Goal: Transaction & Acquisition: Book appointment/travel/reservation

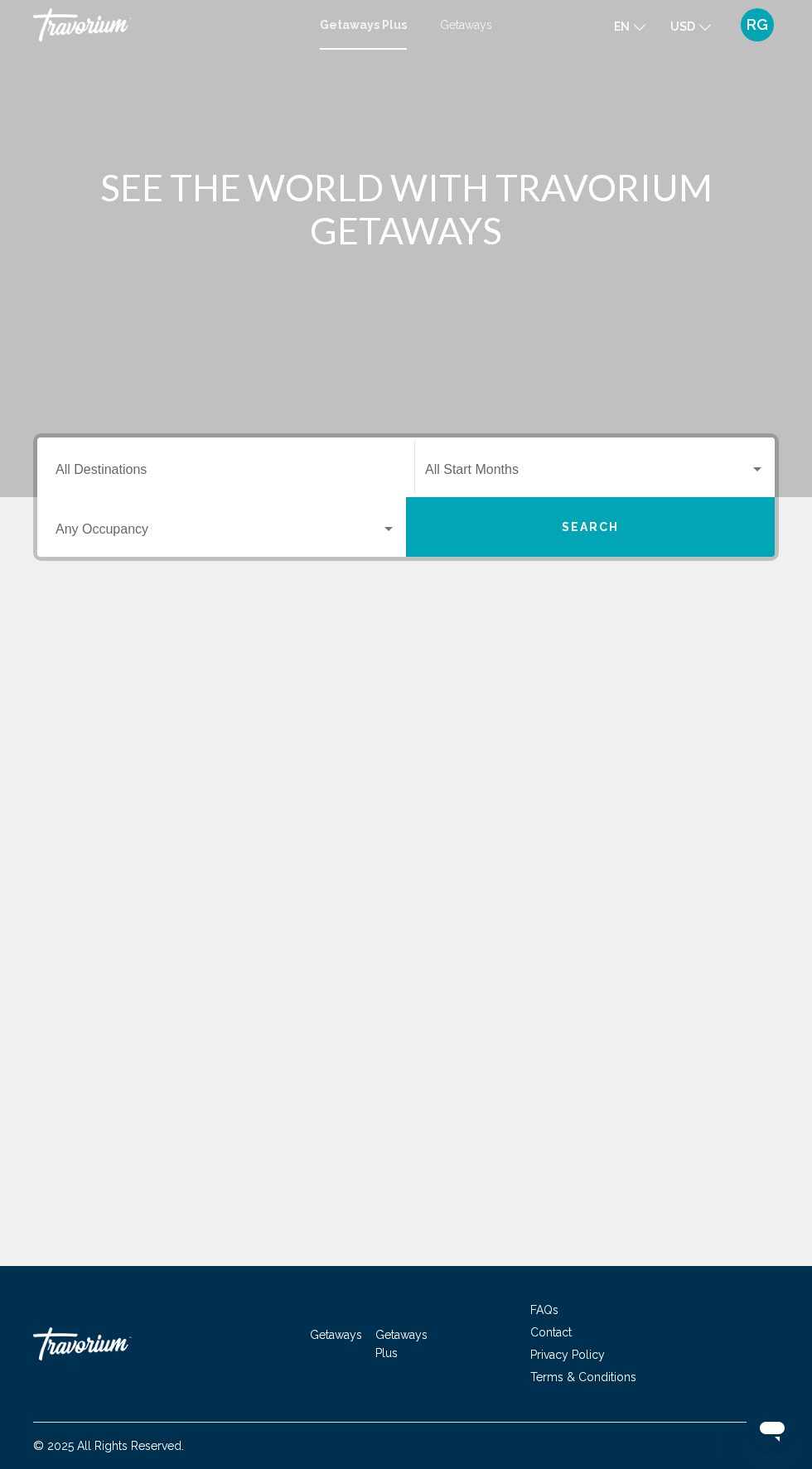
click at [268, 466] on input "Destination All Destinations" at bounding box center [225, 473] width 341 height 15
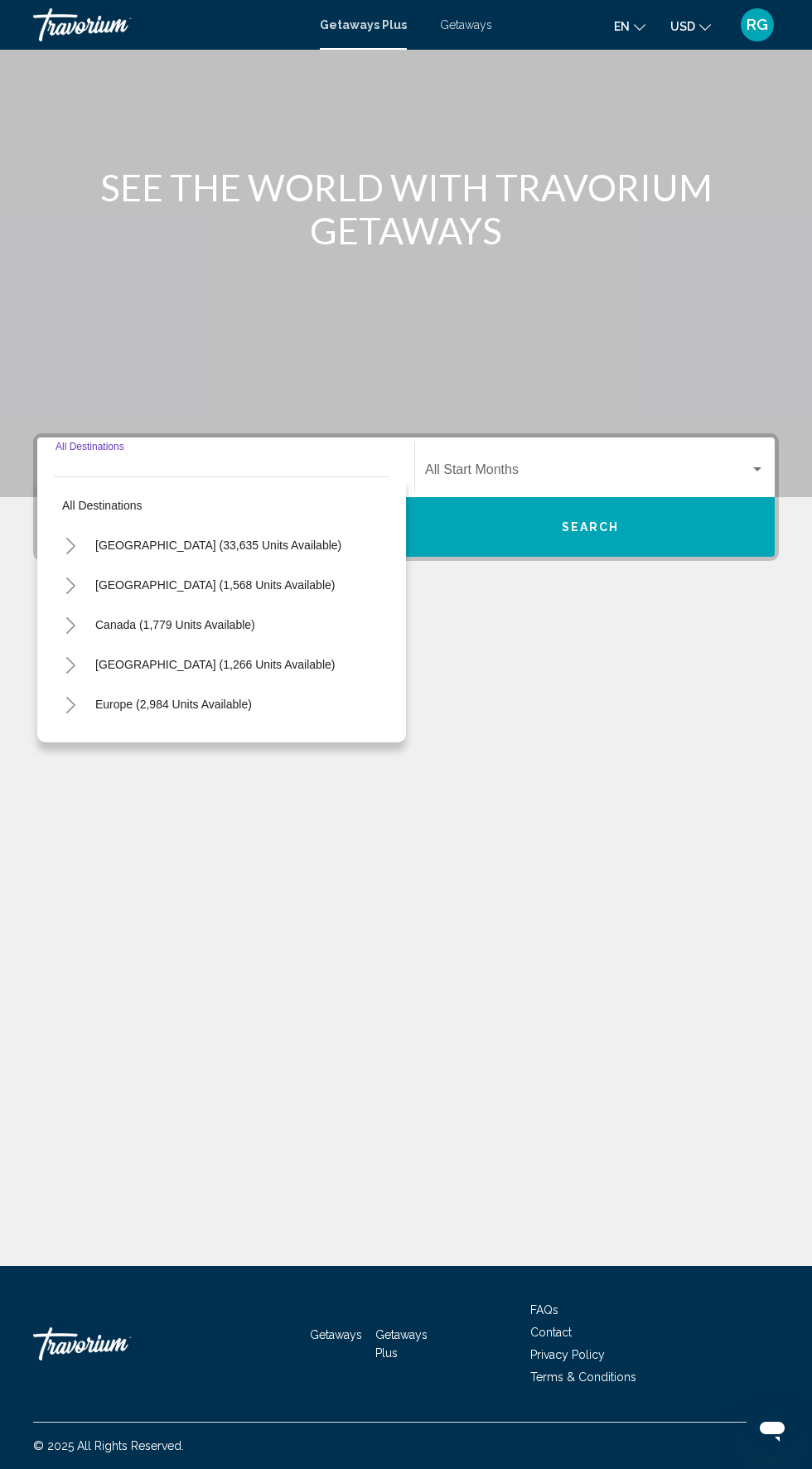
scroll to position [126, 0]
click at [272, 538] on span "[GEOGRAPHIC_DATA] (33,635 units available)" at bounding box center [219, 545] width 246 height 13
type input "**********"
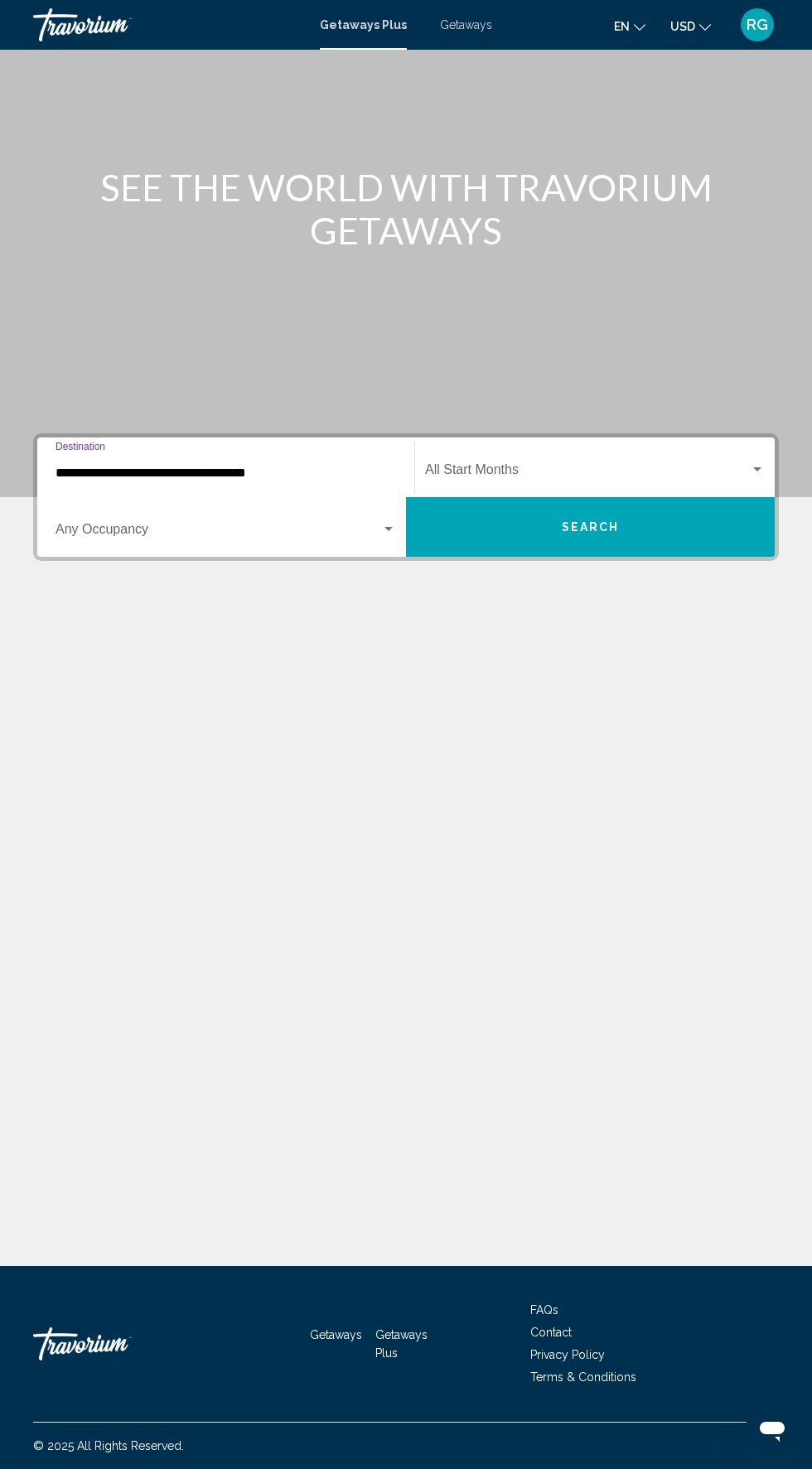
click at [591, 466] on span "Search widget" at bounding box center [587, 473] width 324 height 15
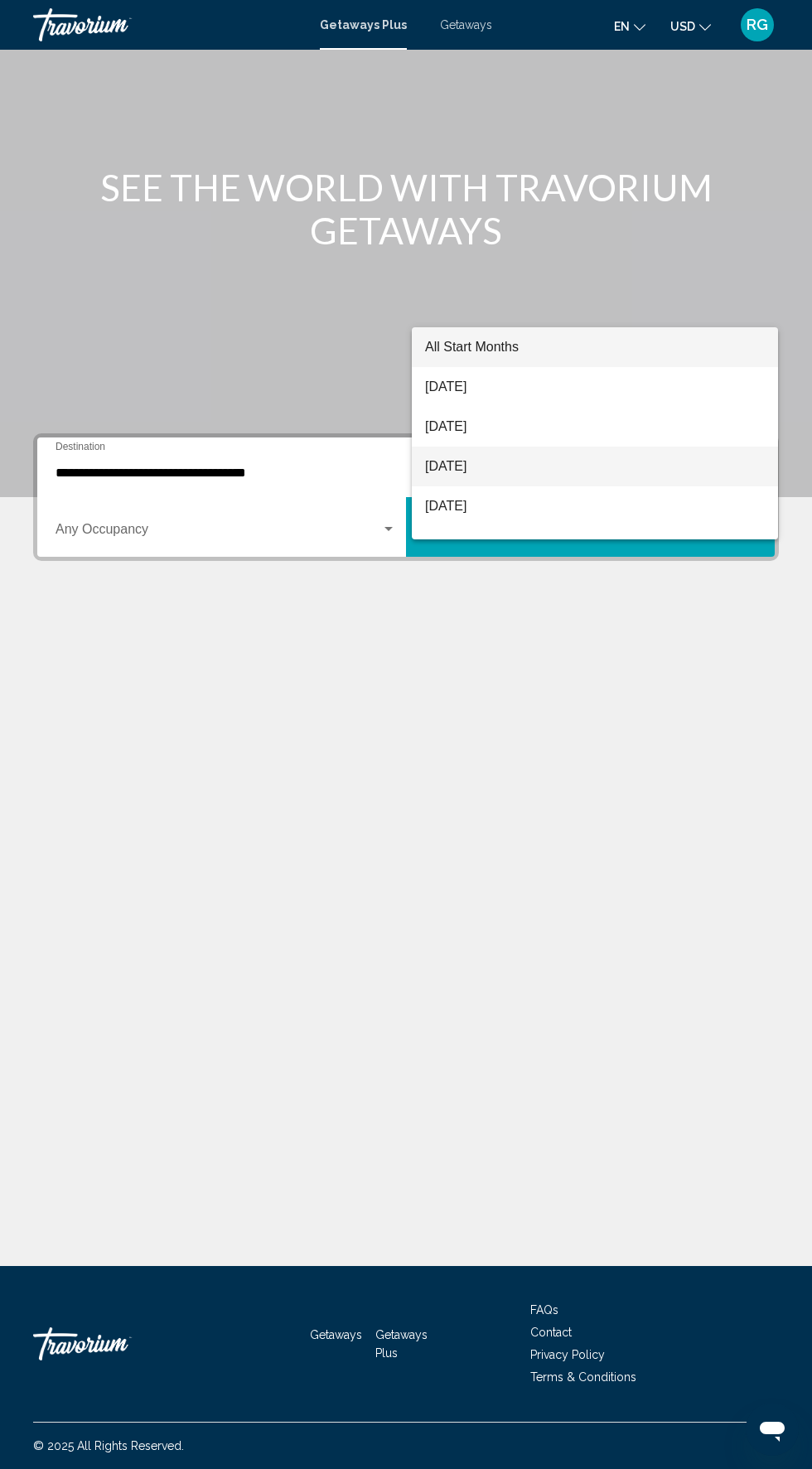
click at [549, 465] on span "[DATE]" at bounding box center [594, 467] width 340 height 40
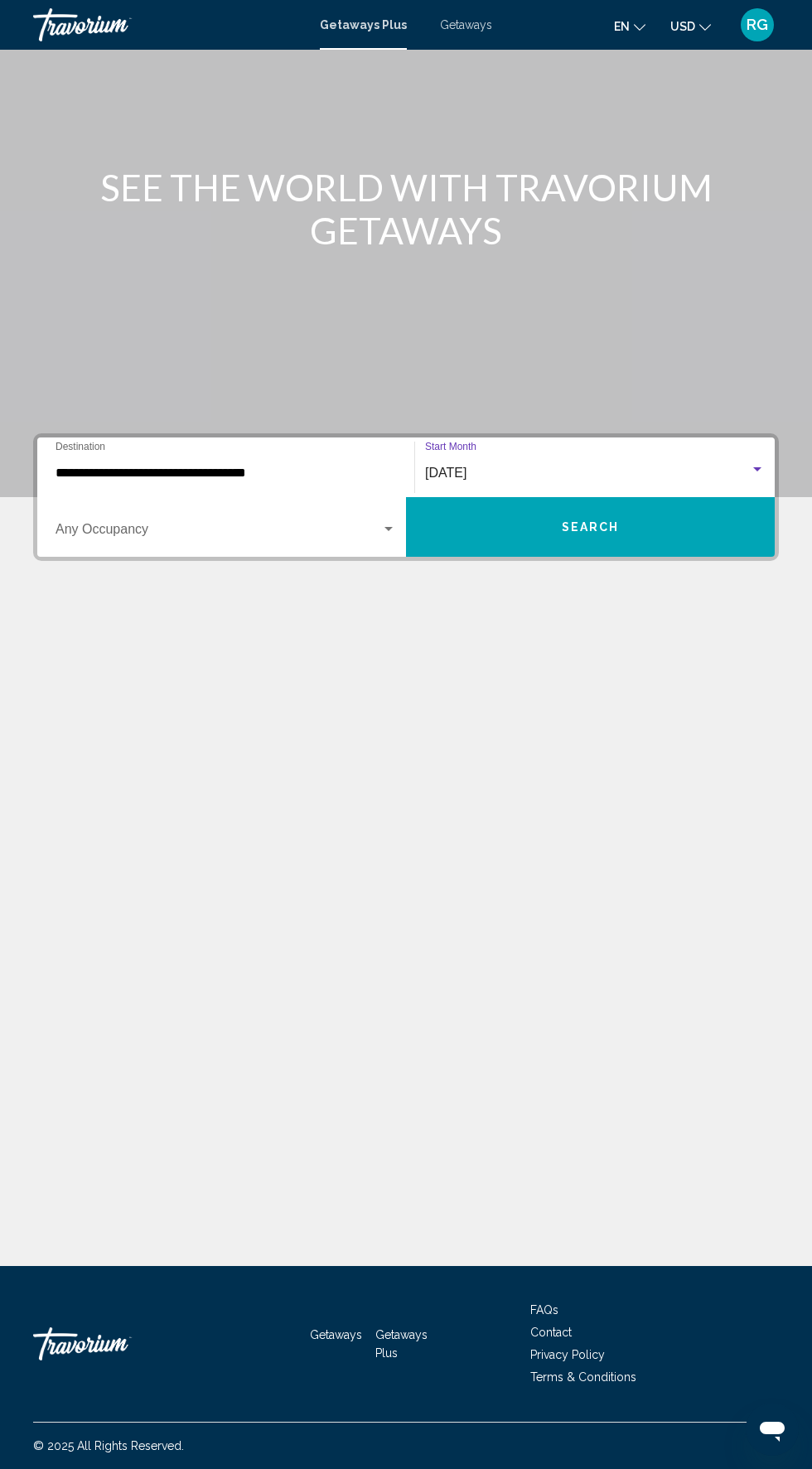
click at [323, 525] on span "Search widget" at bounding box center [218, 533] width 325 height 15
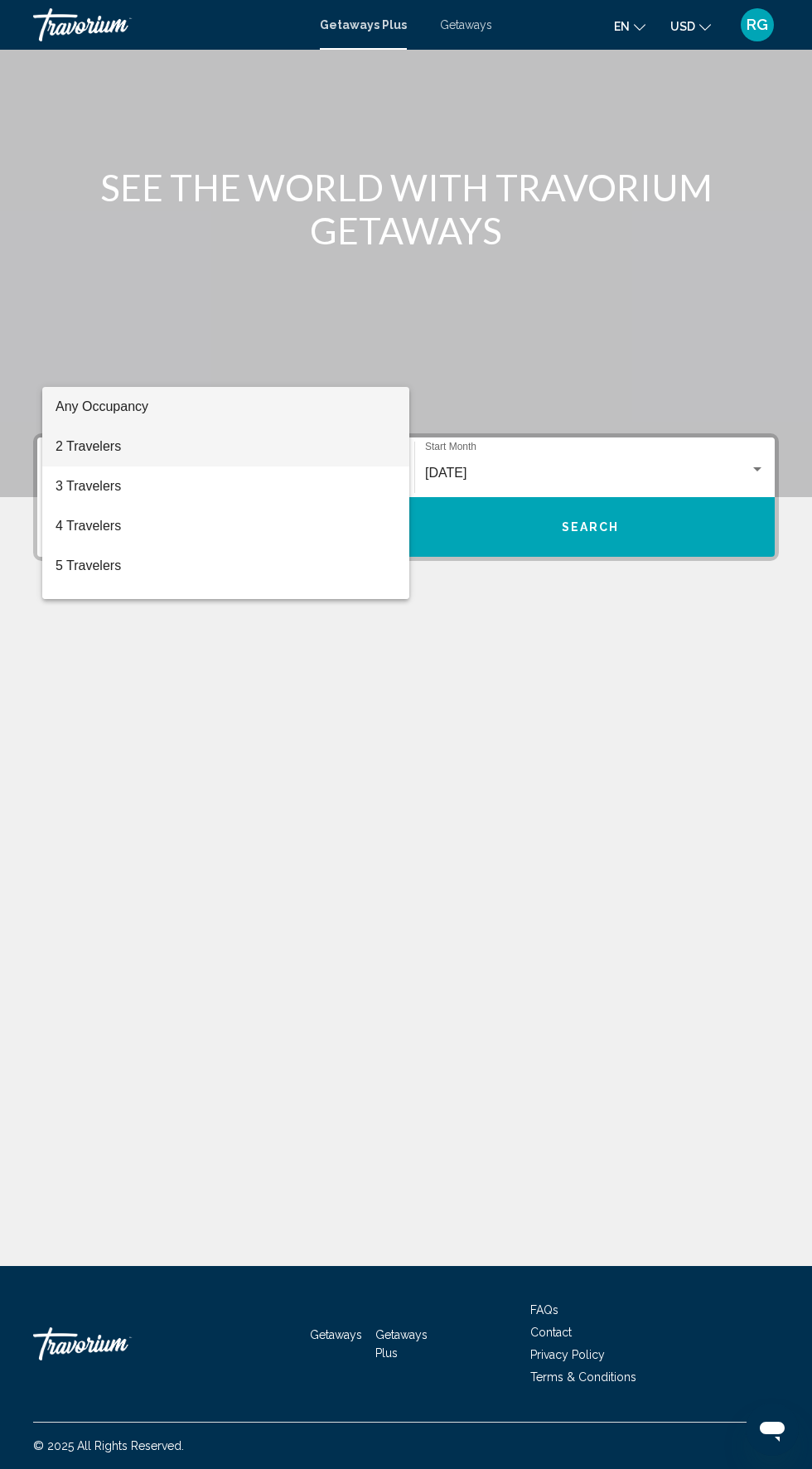
click at [238, 443] on span "2 Travelers" at bounding box center [225, 447] width 341 height 40
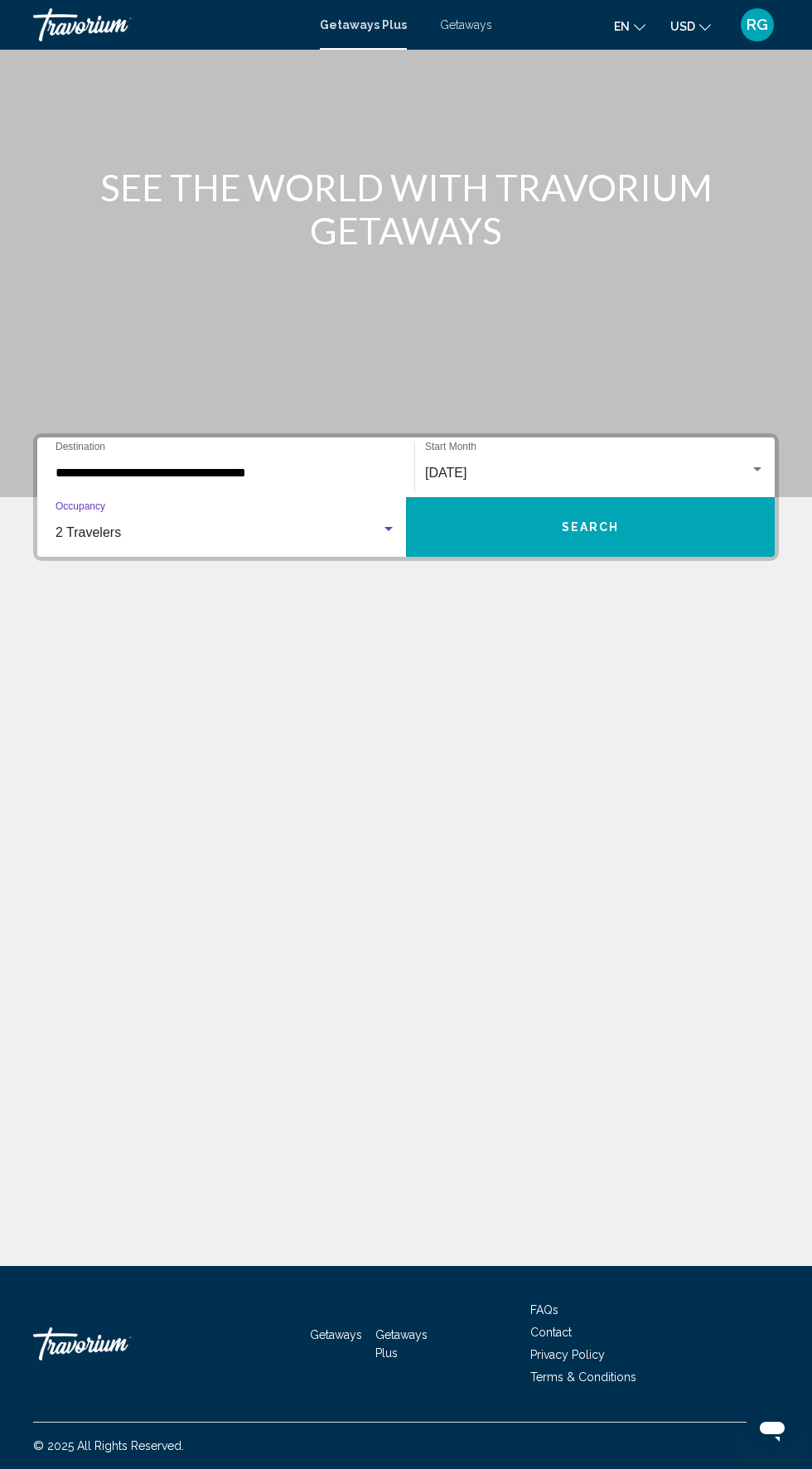
click at [474, 29] on span "Getaways" at bounding box center [466, 25] width 52 height 13
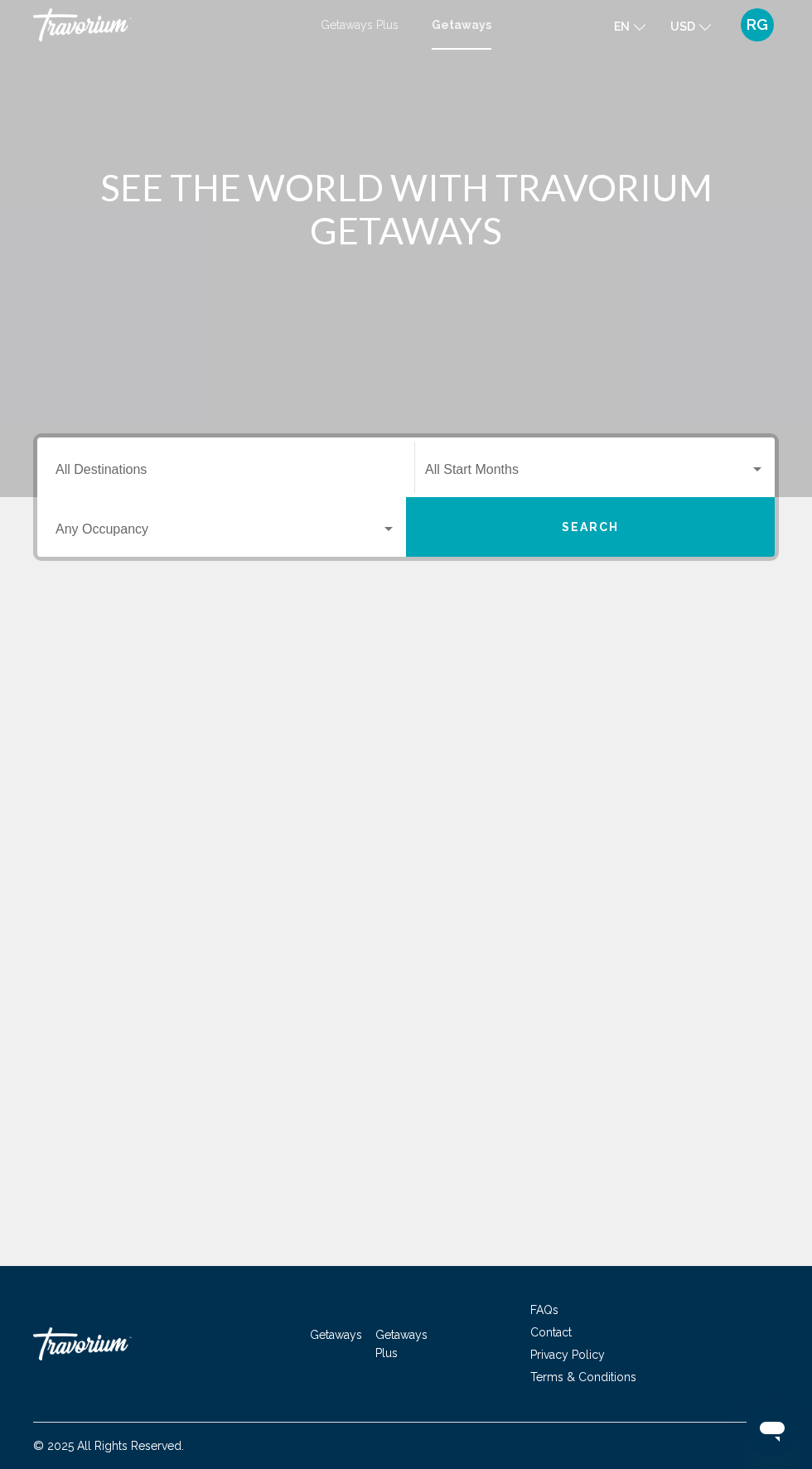
click at [289, 472] on input "Destination All Destinations" at bounding box center [225, 473] width 341 height 15
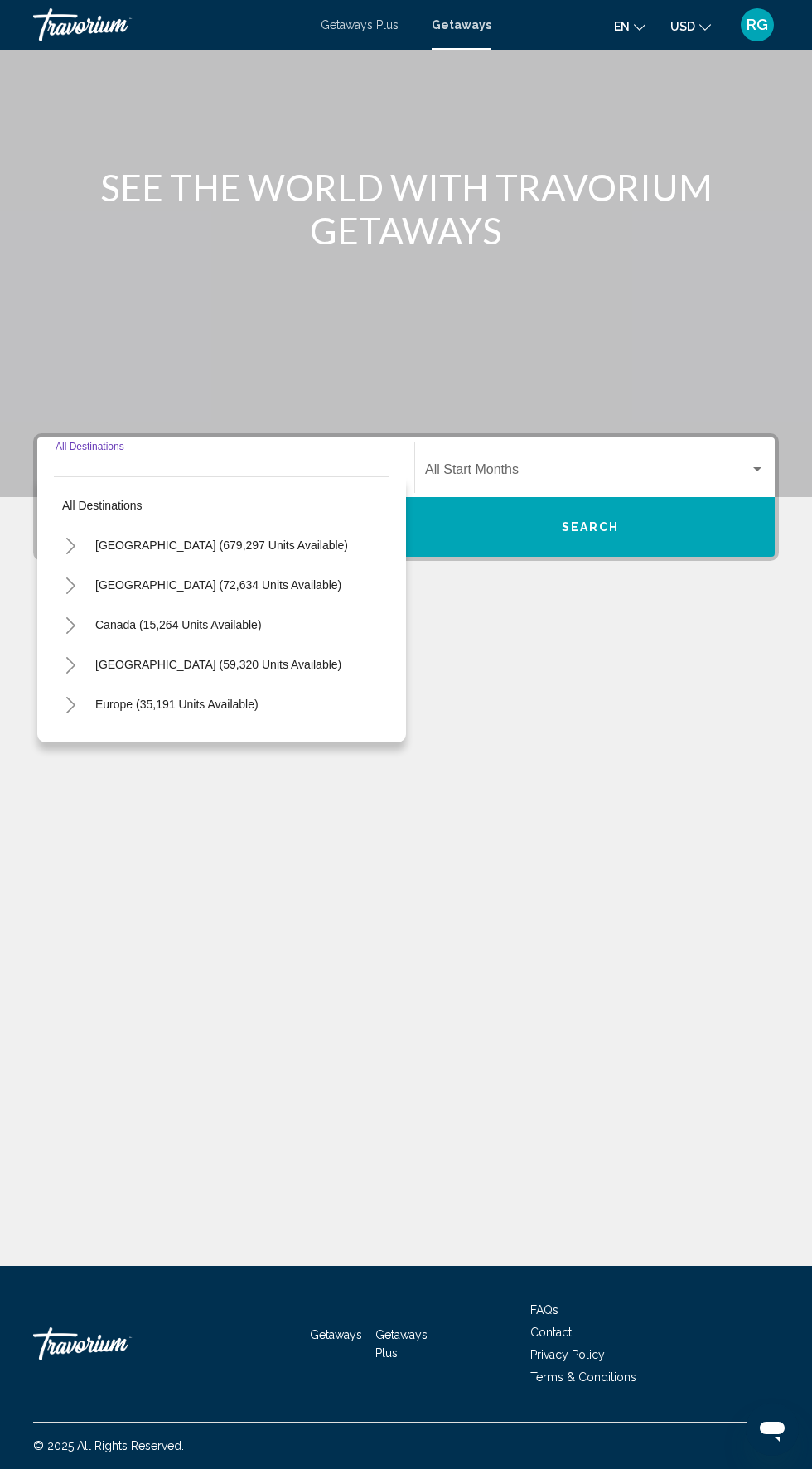
scroll to position [126, 0]
click at [255, 538] on span "[GEOGRAPHIC_DATA] (679,297 units available)" at bounding box center [221, 545] width 253 height 13
type input "**********"
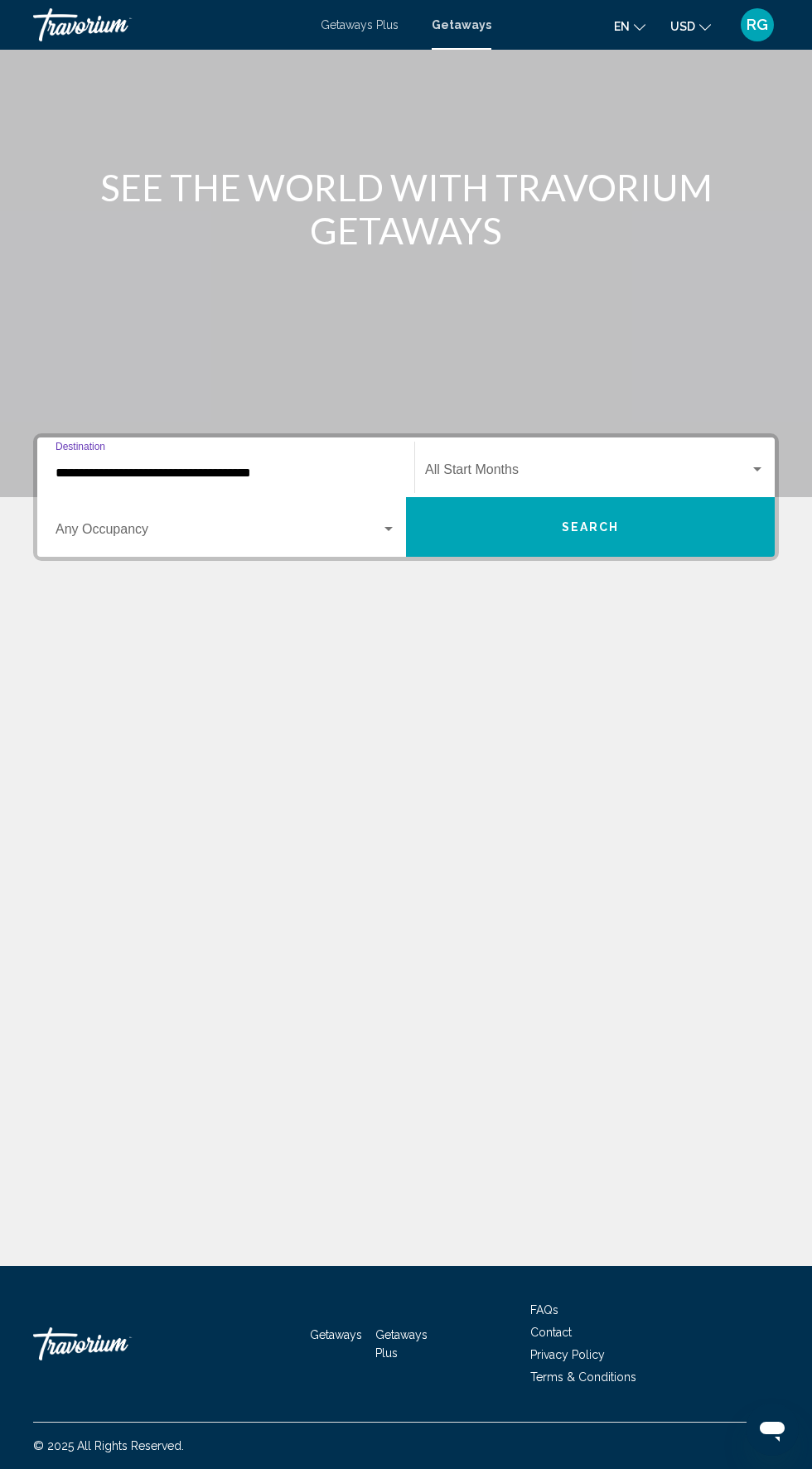
click at [636, 466] on span "Search widget" at bounding box center [587, 473] width 324 height 15
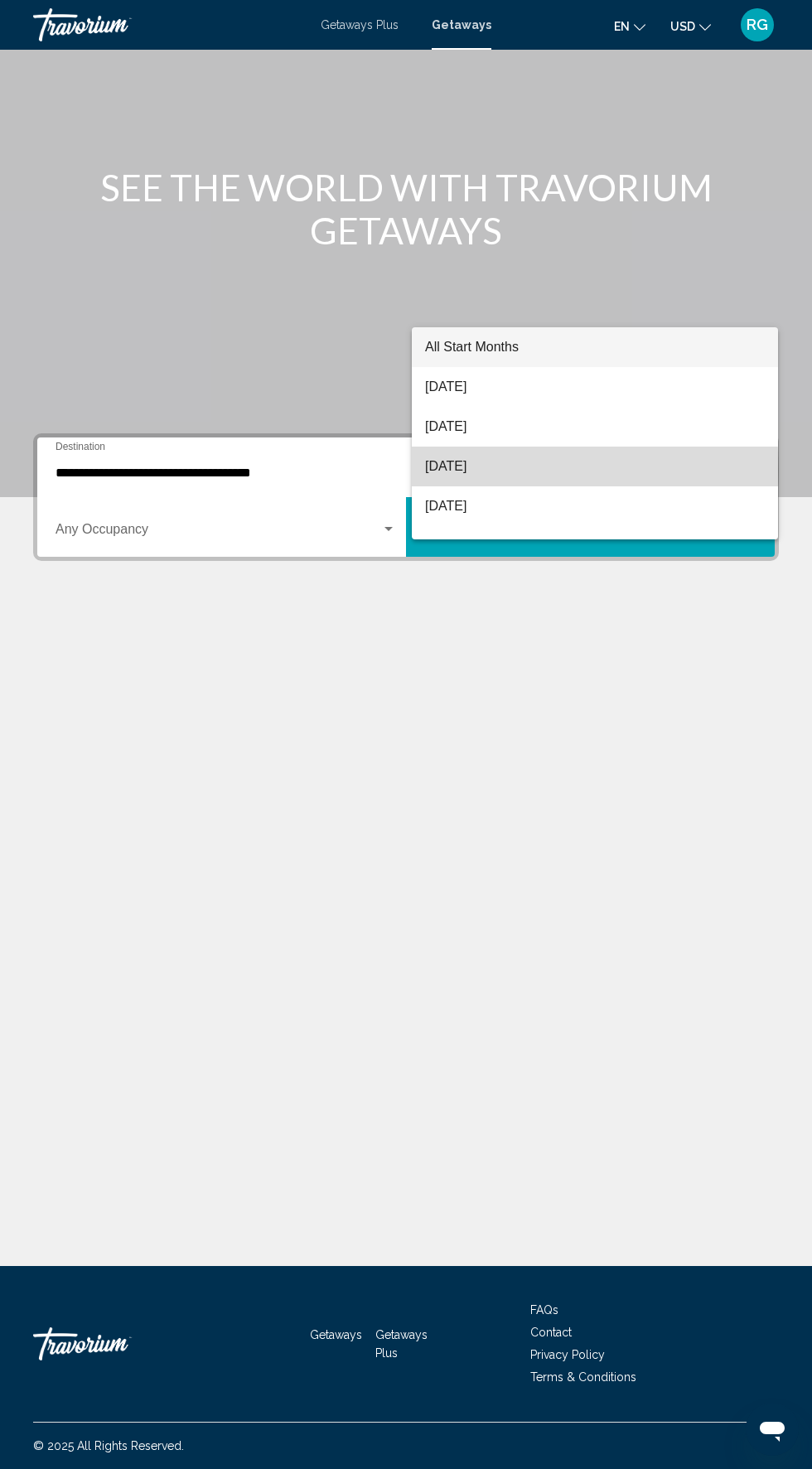
click at [541, 471] on span "[DATE]" at bounding box center [594, 467] width 340 height 40
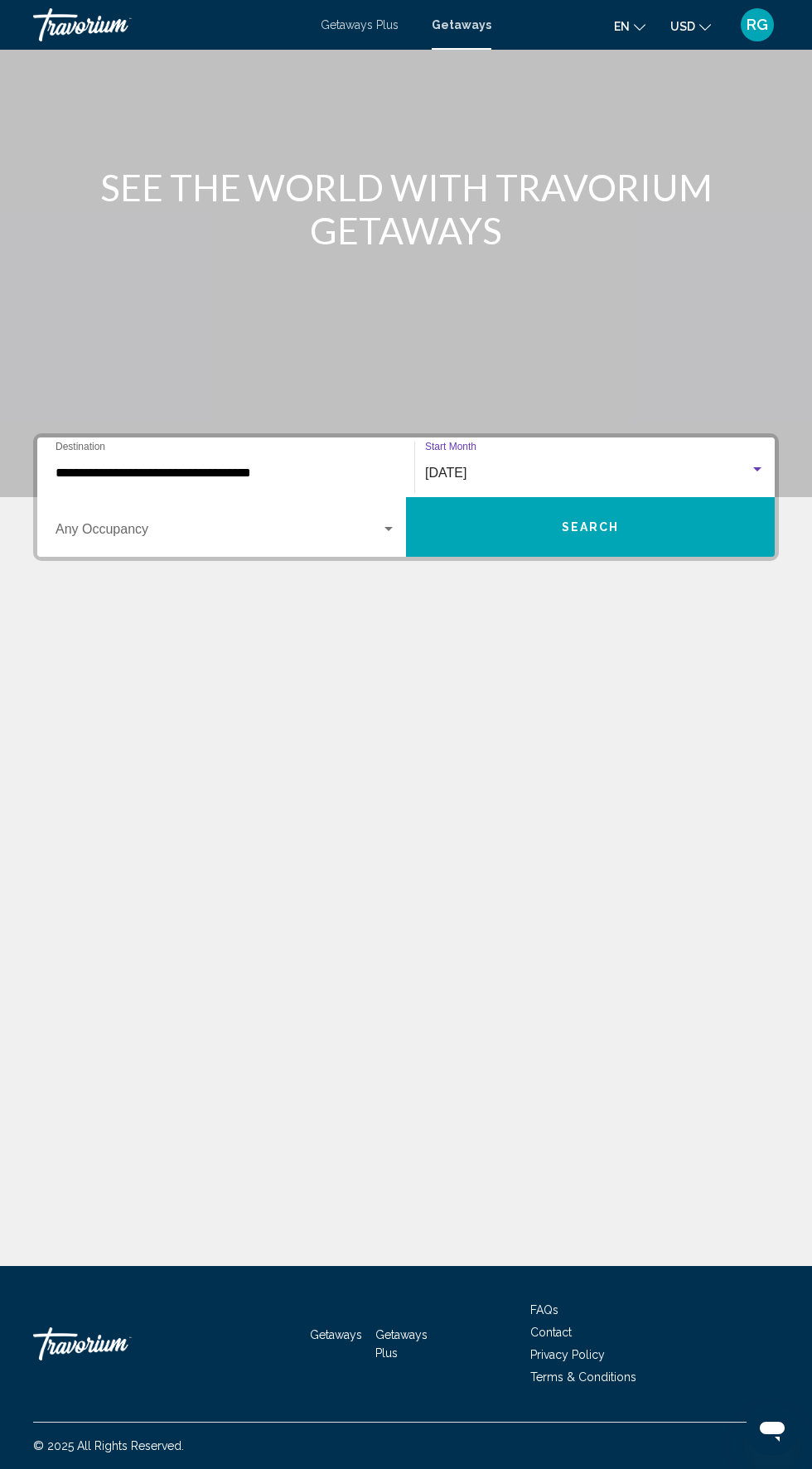
click at [276, 525] on span "Search widget" at bounding box center [218, 533] width 325 height 15
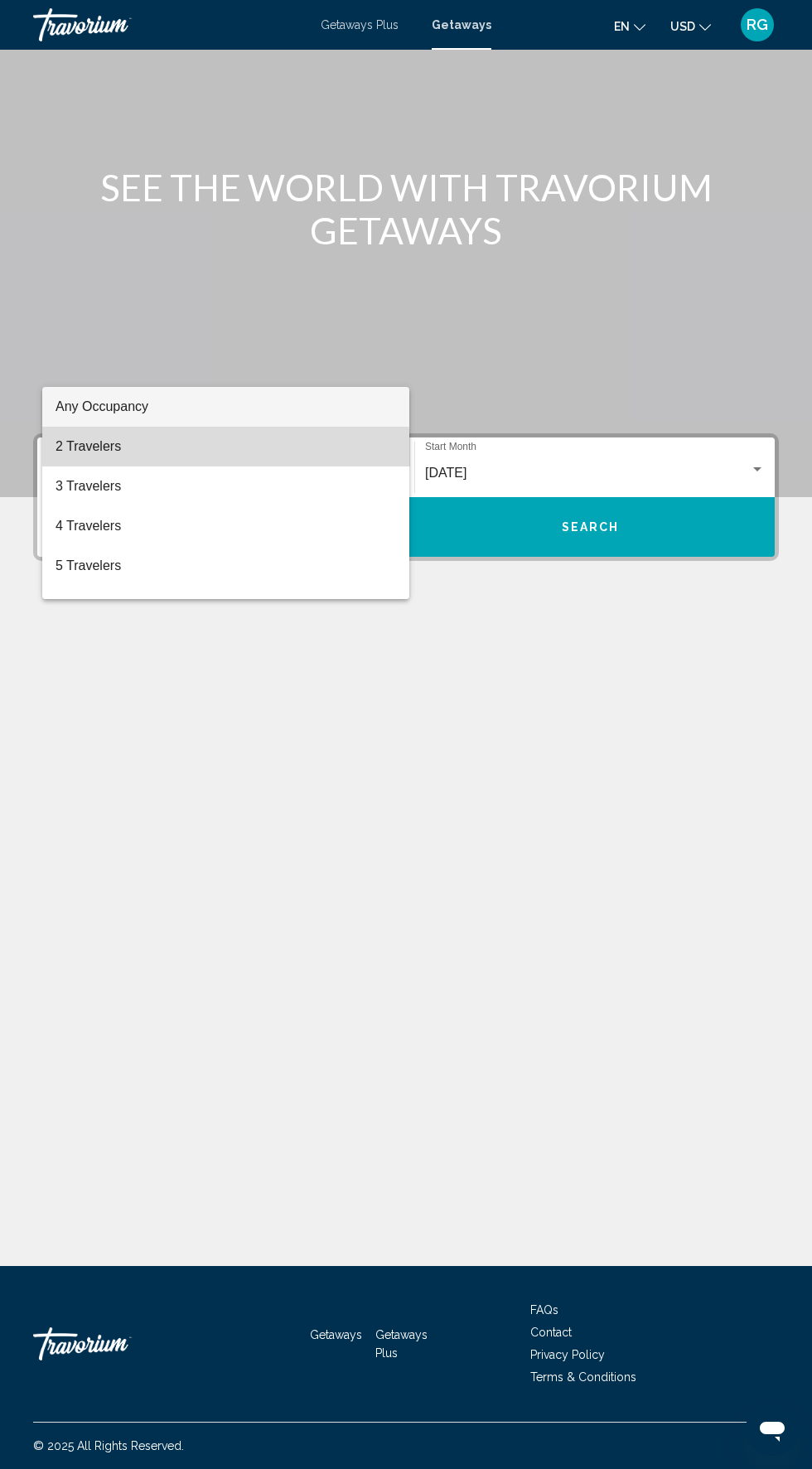
click at [196, 455] on span "2 Travelers" at bounding box center [225, 447] width 341 height 40
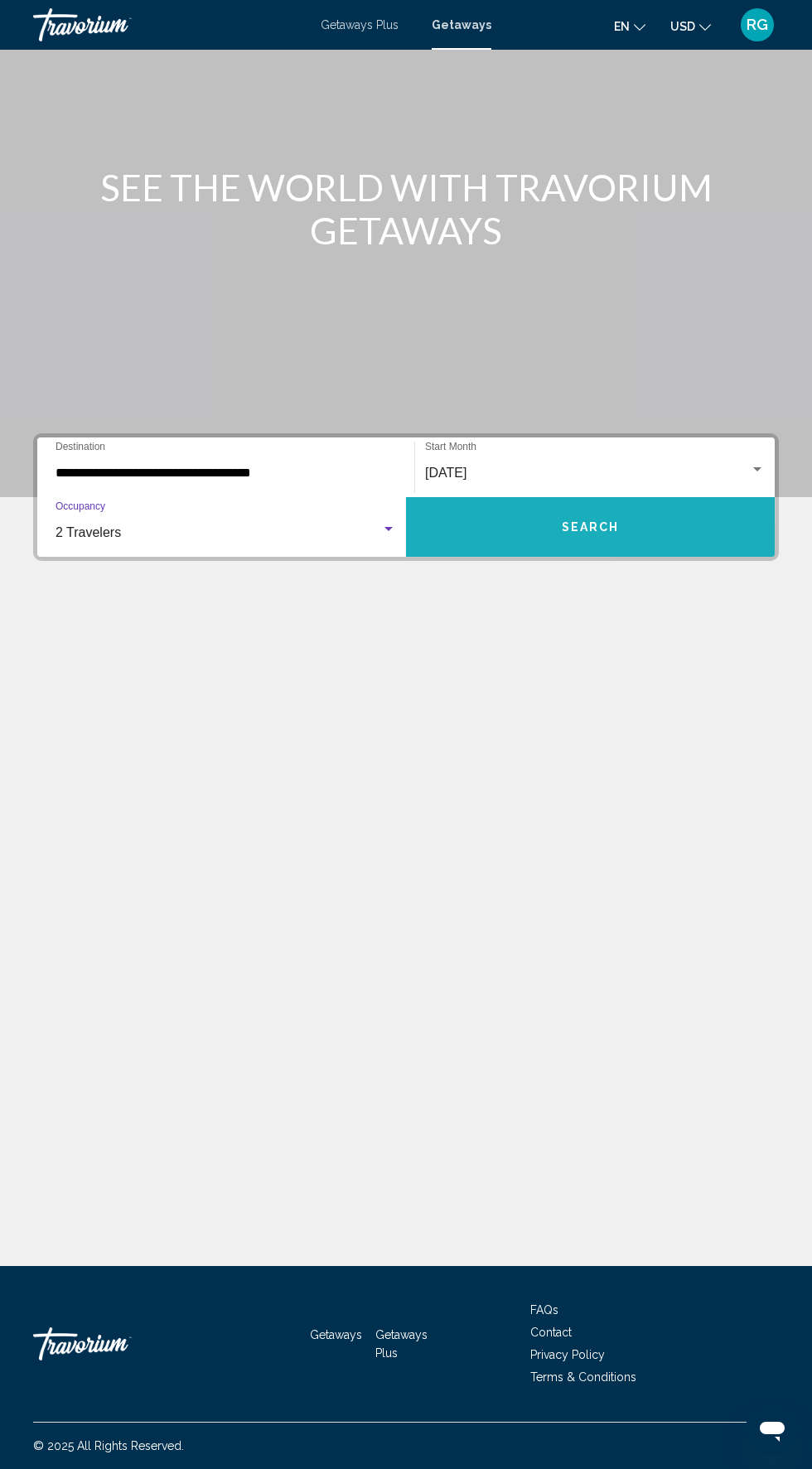
click at [628, 497] on button "Search" at bounding box center [590, 527] width 368 height 60
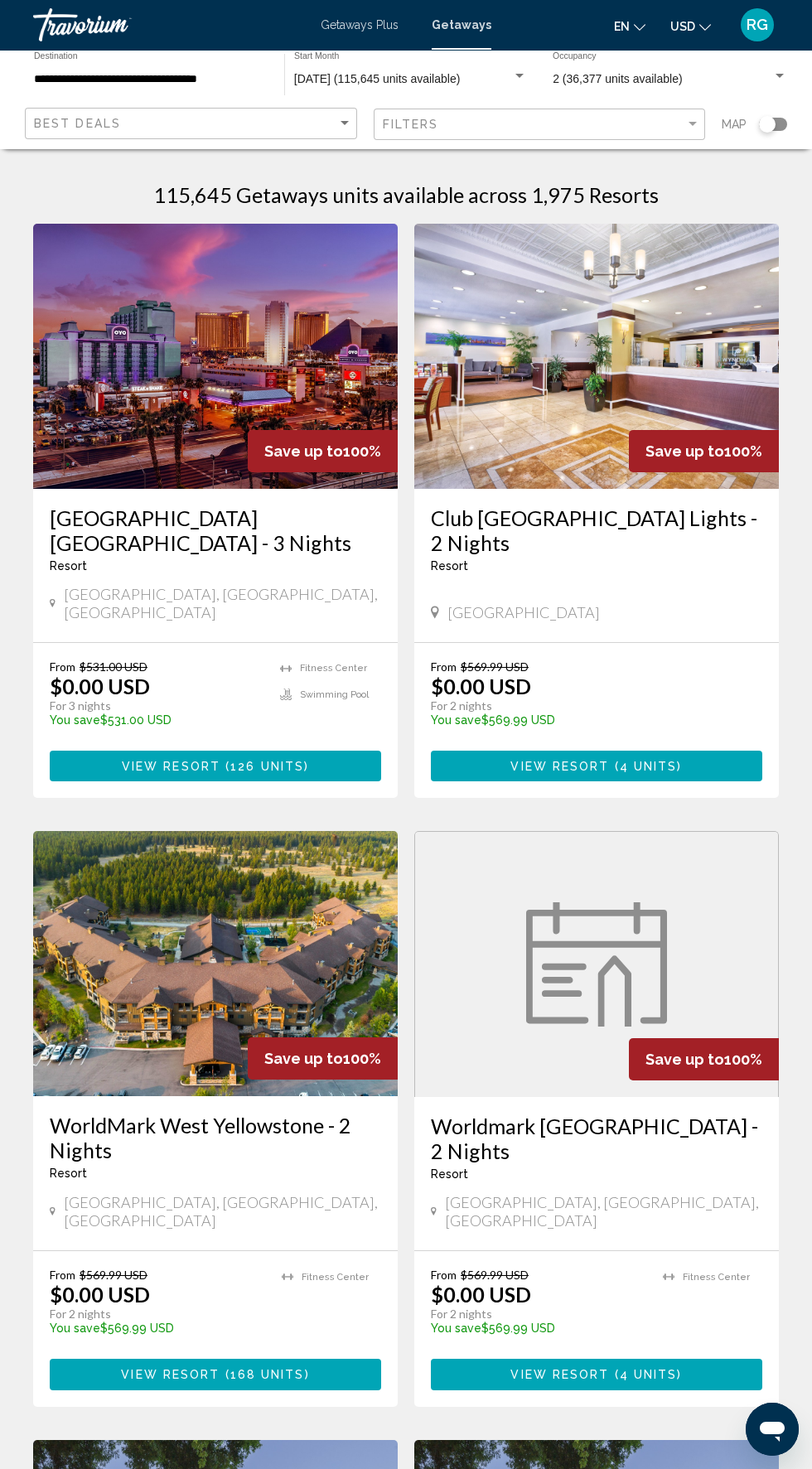
click at [192, 84] on input "**********" at bounding box center [151, 79] width 234 height 13
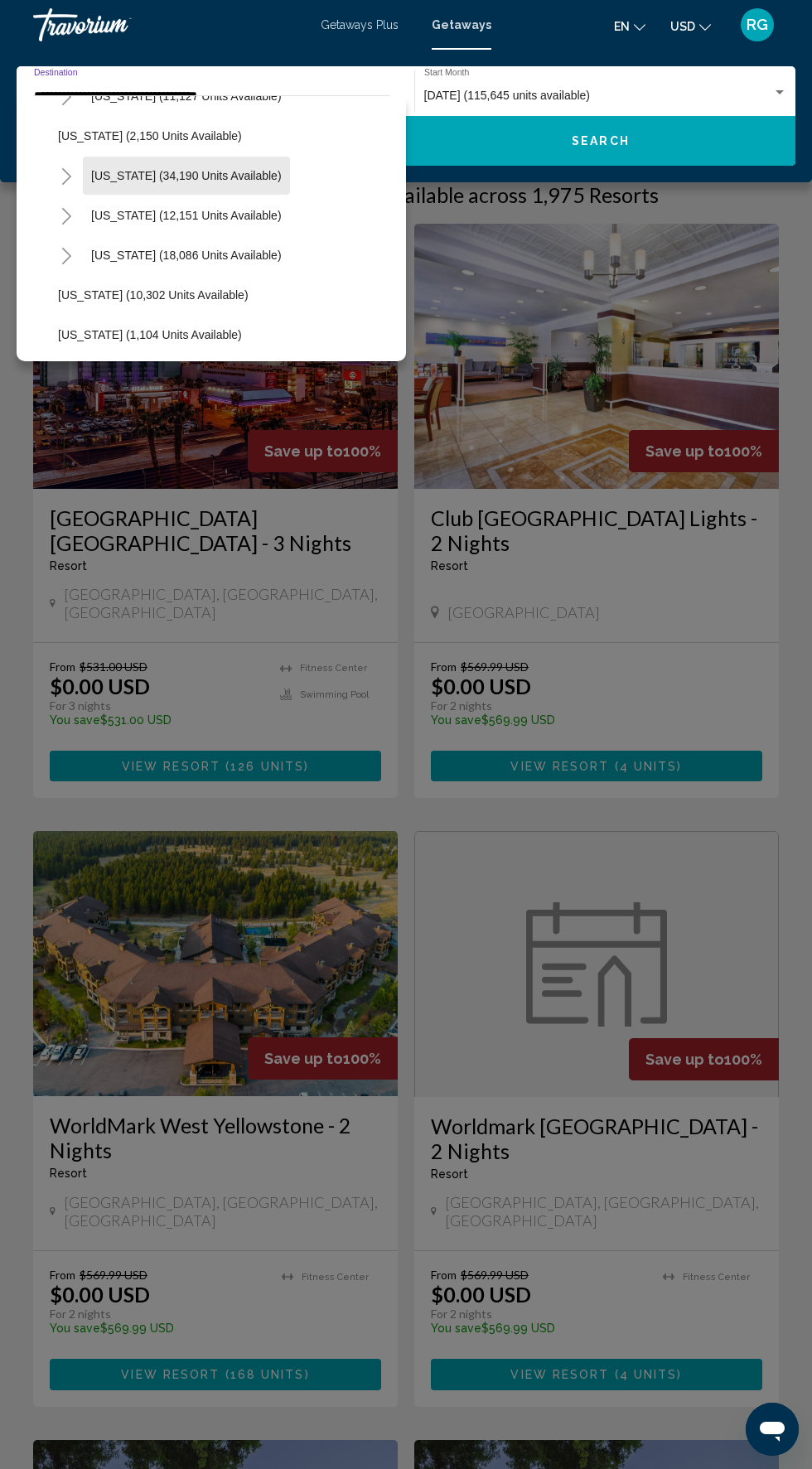
scroll to position [1423, 0]
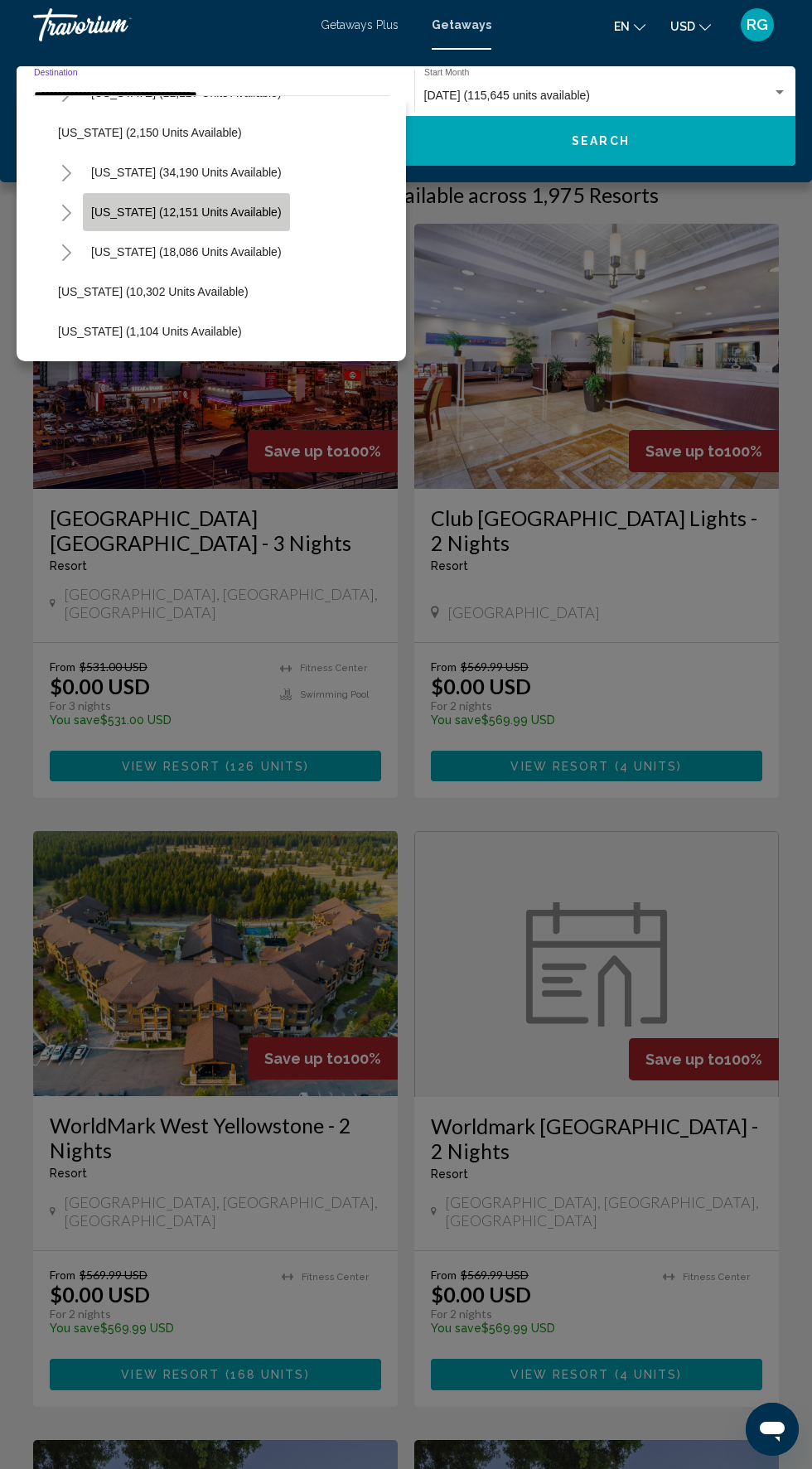
click at [219, 211] on span "[US_STATE] (12,151 units available)" at bounding box center [186, 212] width 191 height 13
type input "**********"
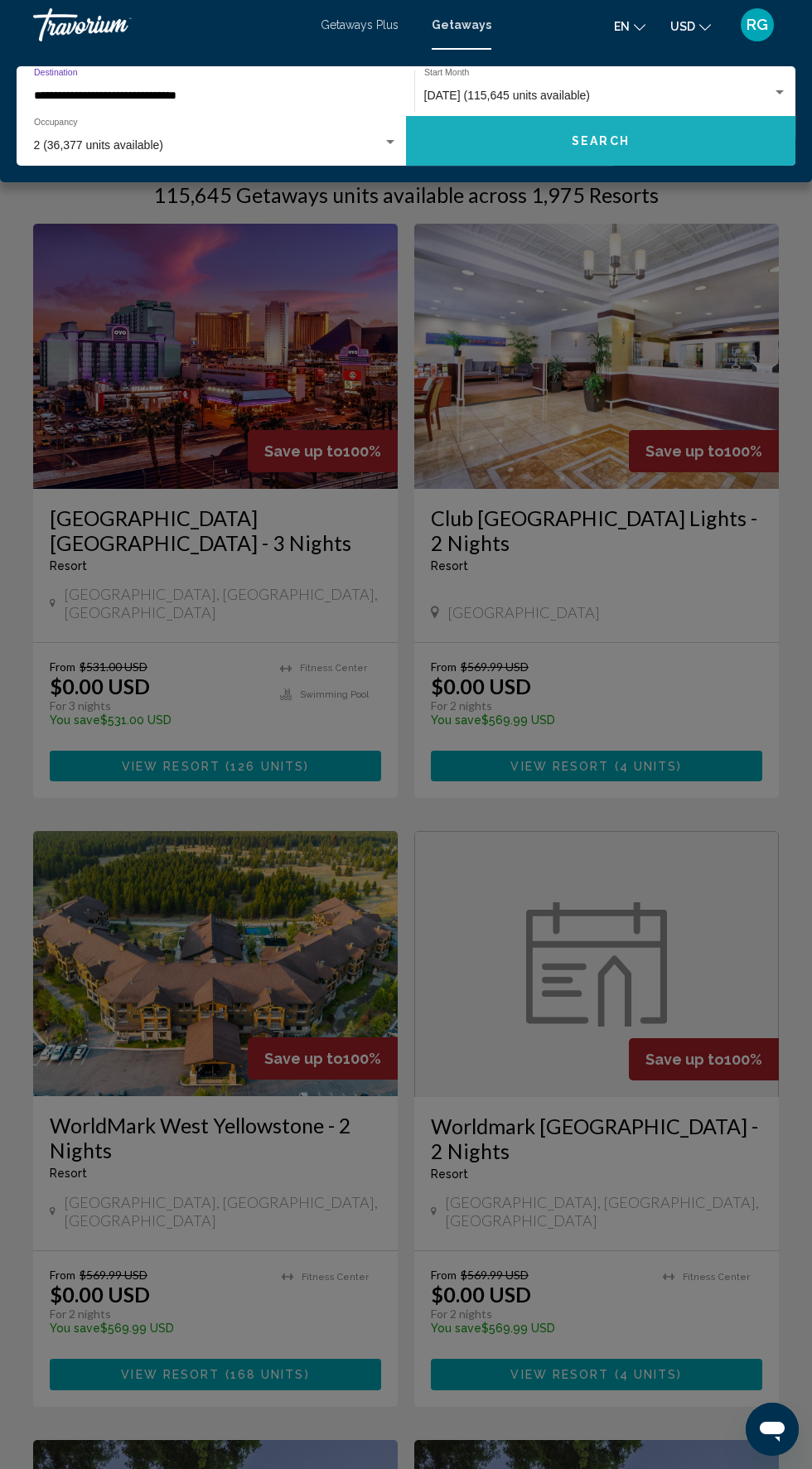
click at [631, 157] on button "Search" at bounding box center [600, 141] width 389 height 50
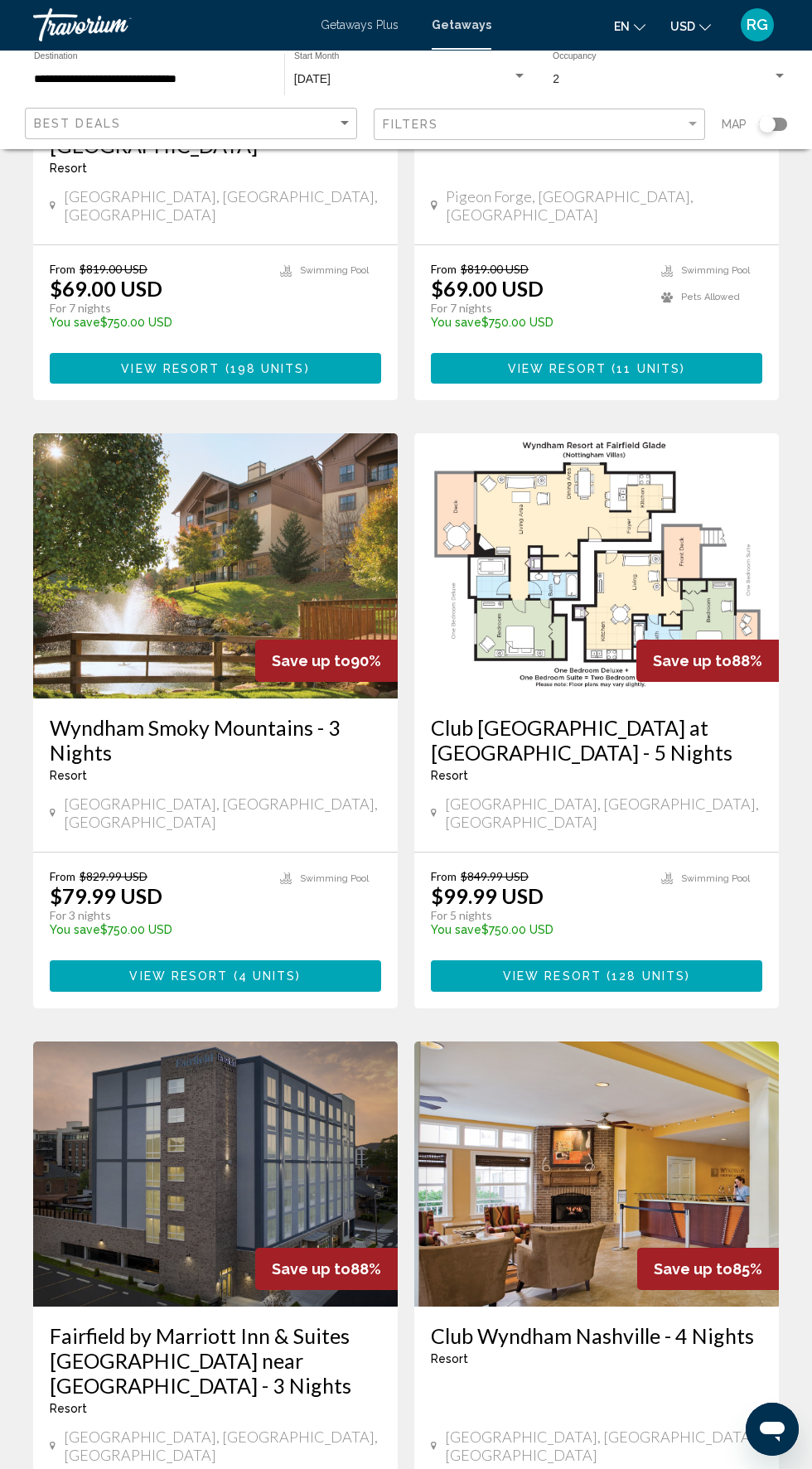
scroll to position [2432, 0]
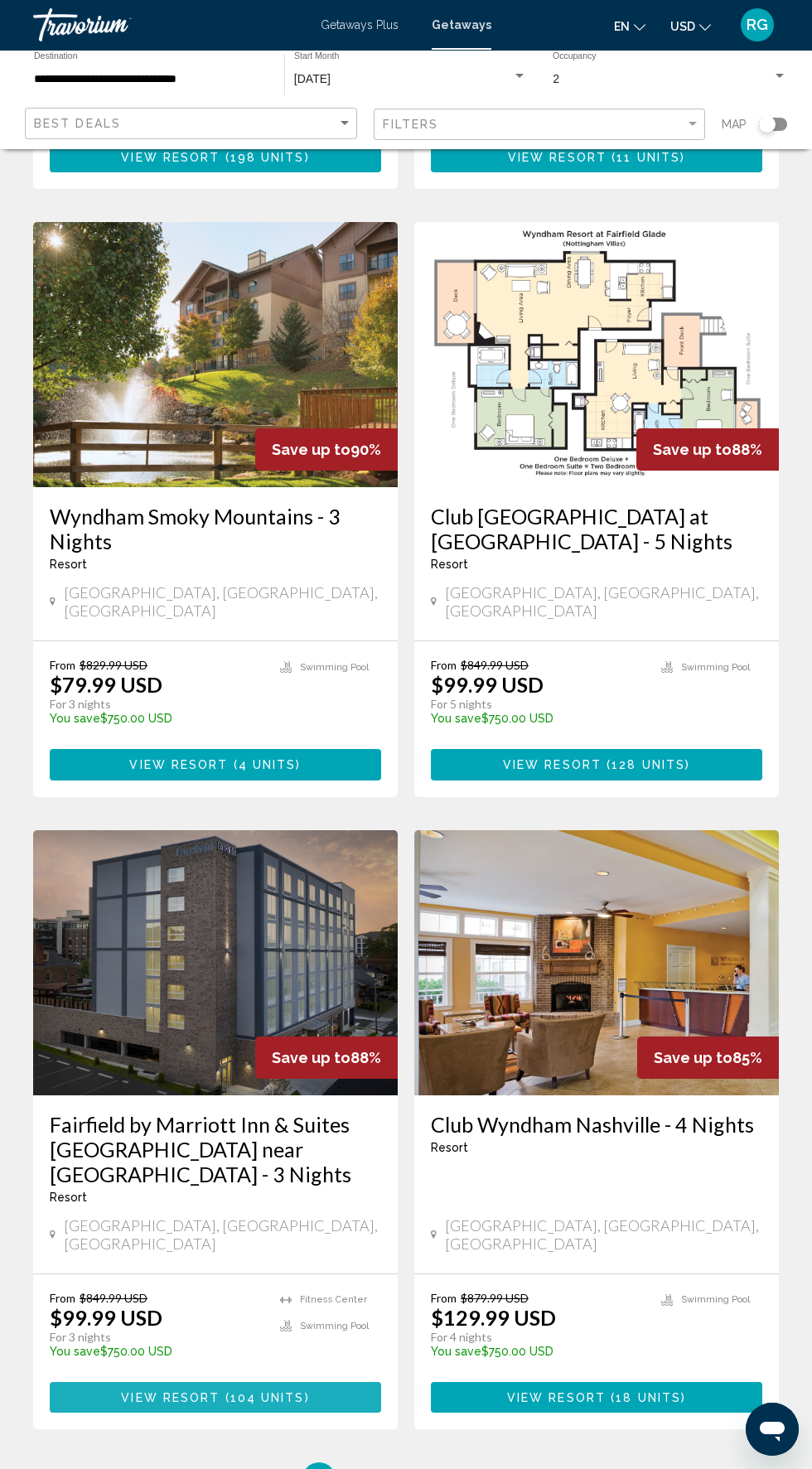
click at [304, 1392] on span "( 104 units )" at bounding box center [264, 1398] width 90 height 13
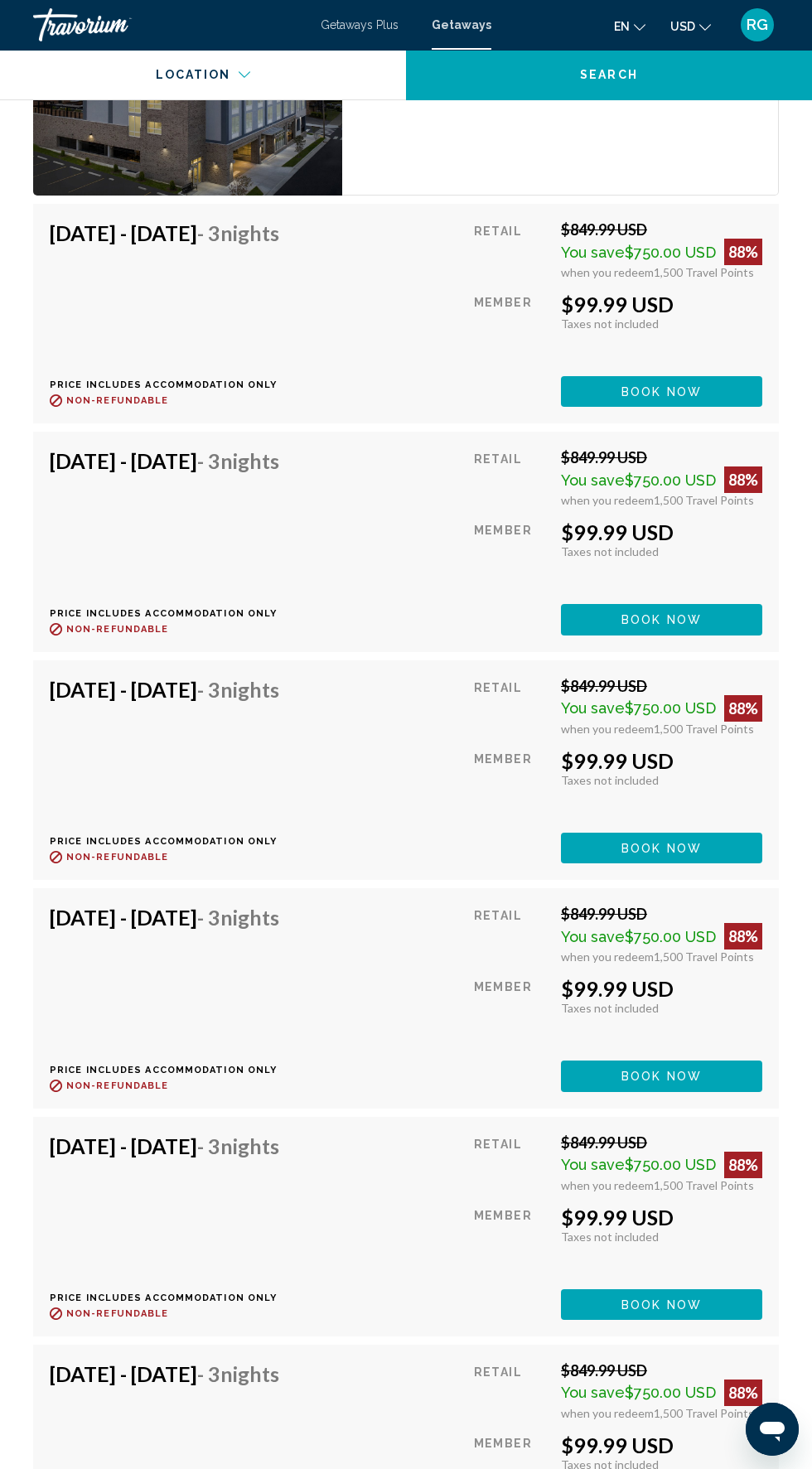
scroll to position [3398, 0]
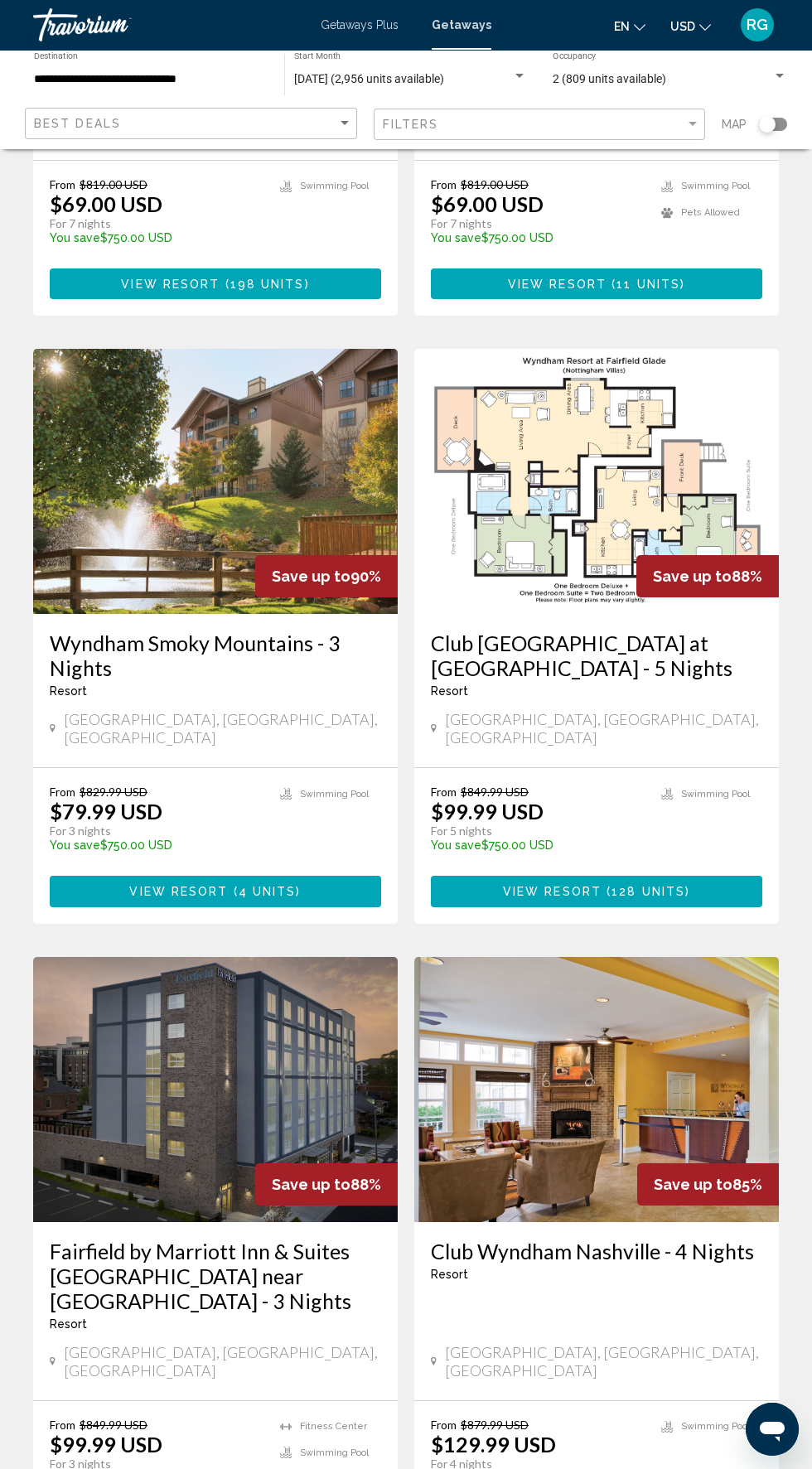
scroll to position [2432, 0]
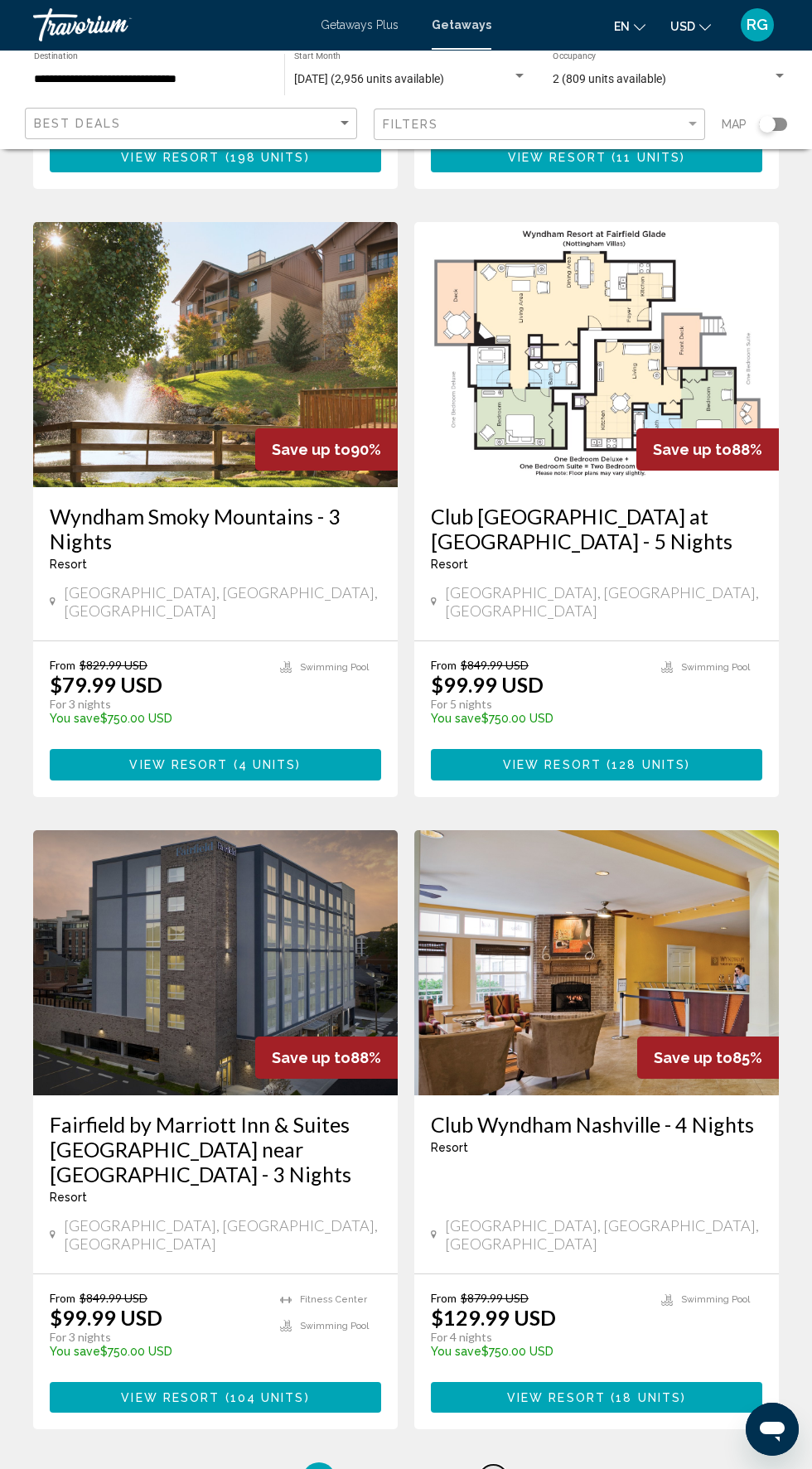
click at [493, 1468] on span "4" at bounding box center [492, 1479] width 9 height 18
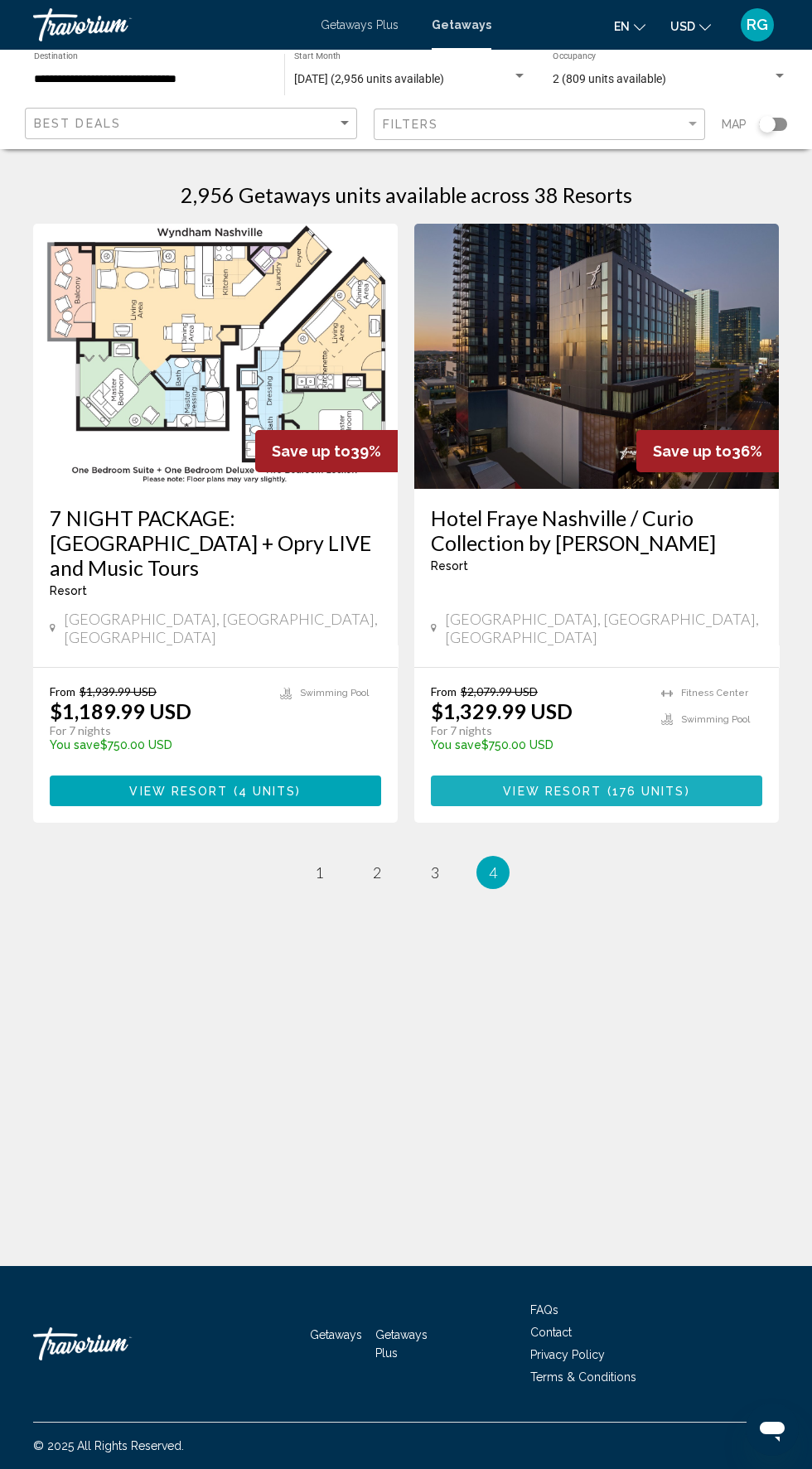
click at [685, 785] on span "( 176 units )" at bounding box center [645, 791] width 88 height 13
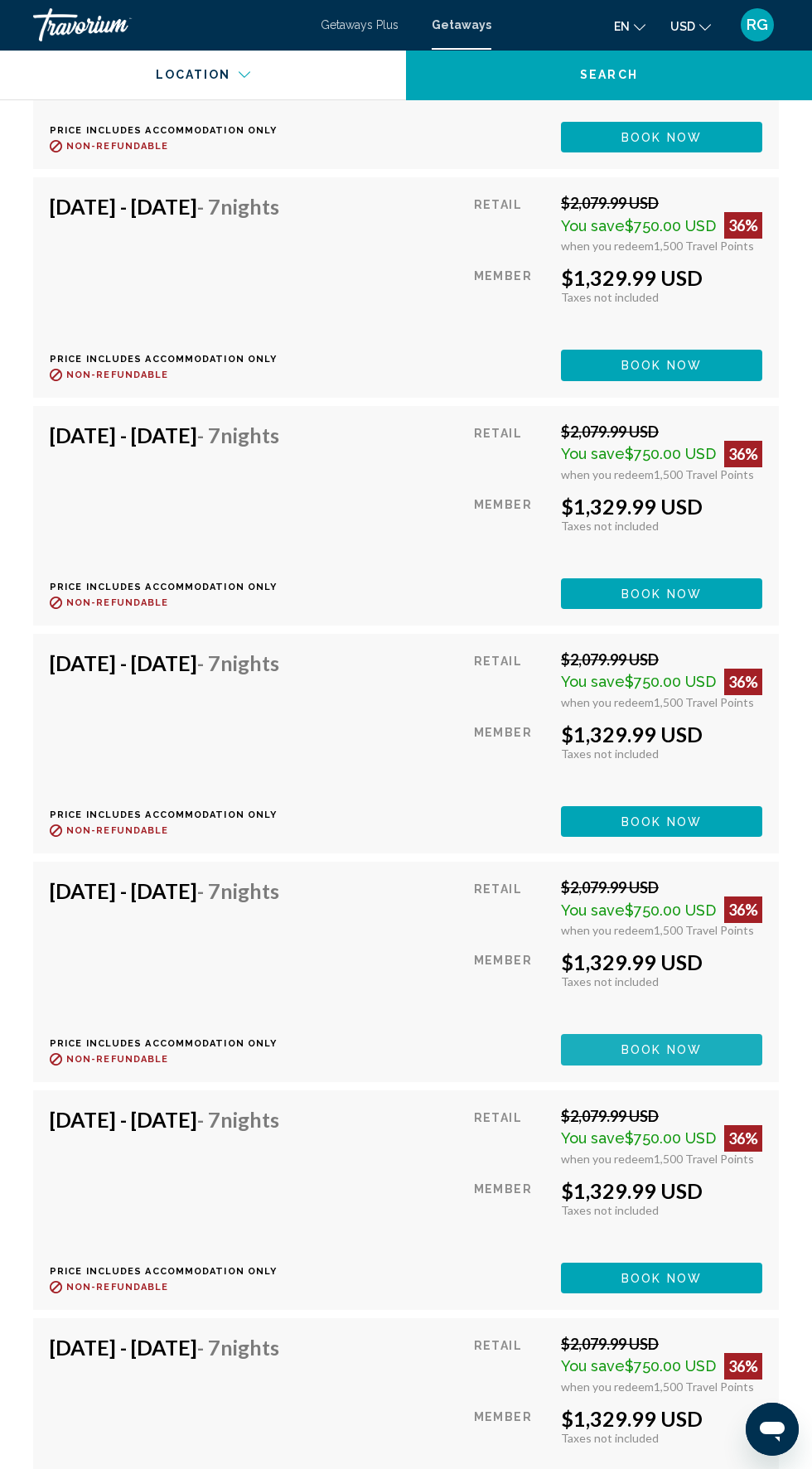
scroll to position [3704, 0]
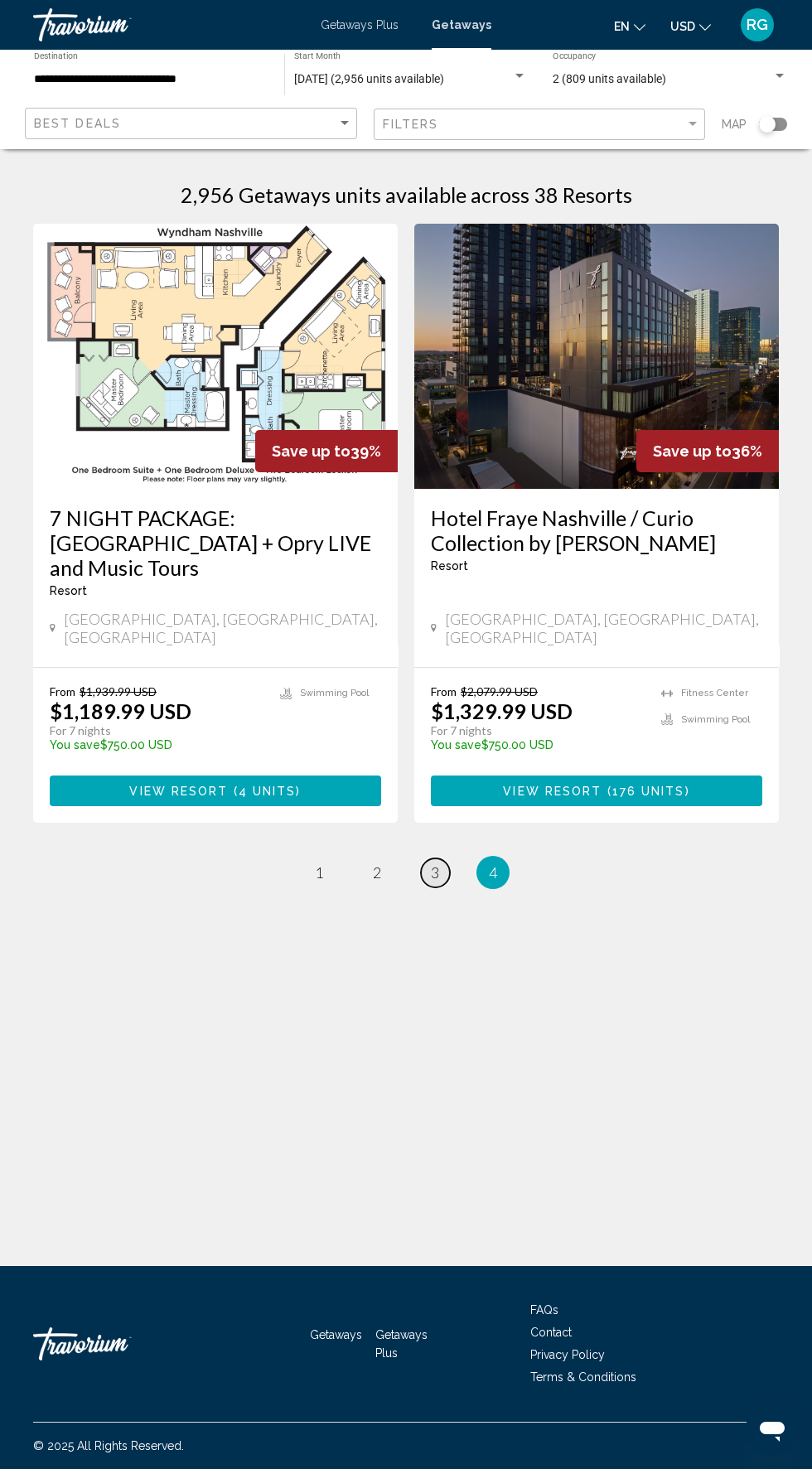
click at [443, 858] on link "page 3" at bounding box center [435, 872] width 29 height 29
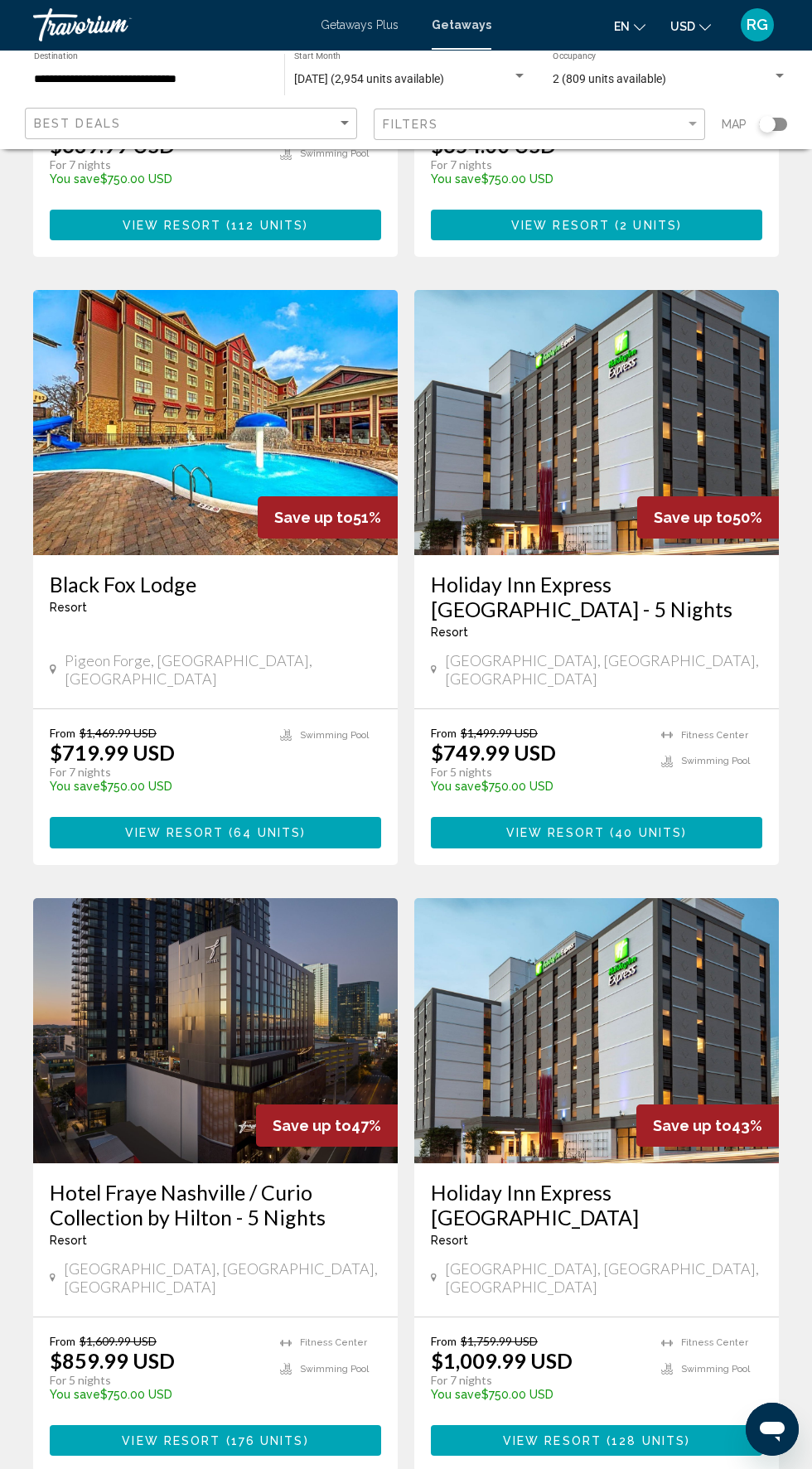
scroll to position [2407, 0]
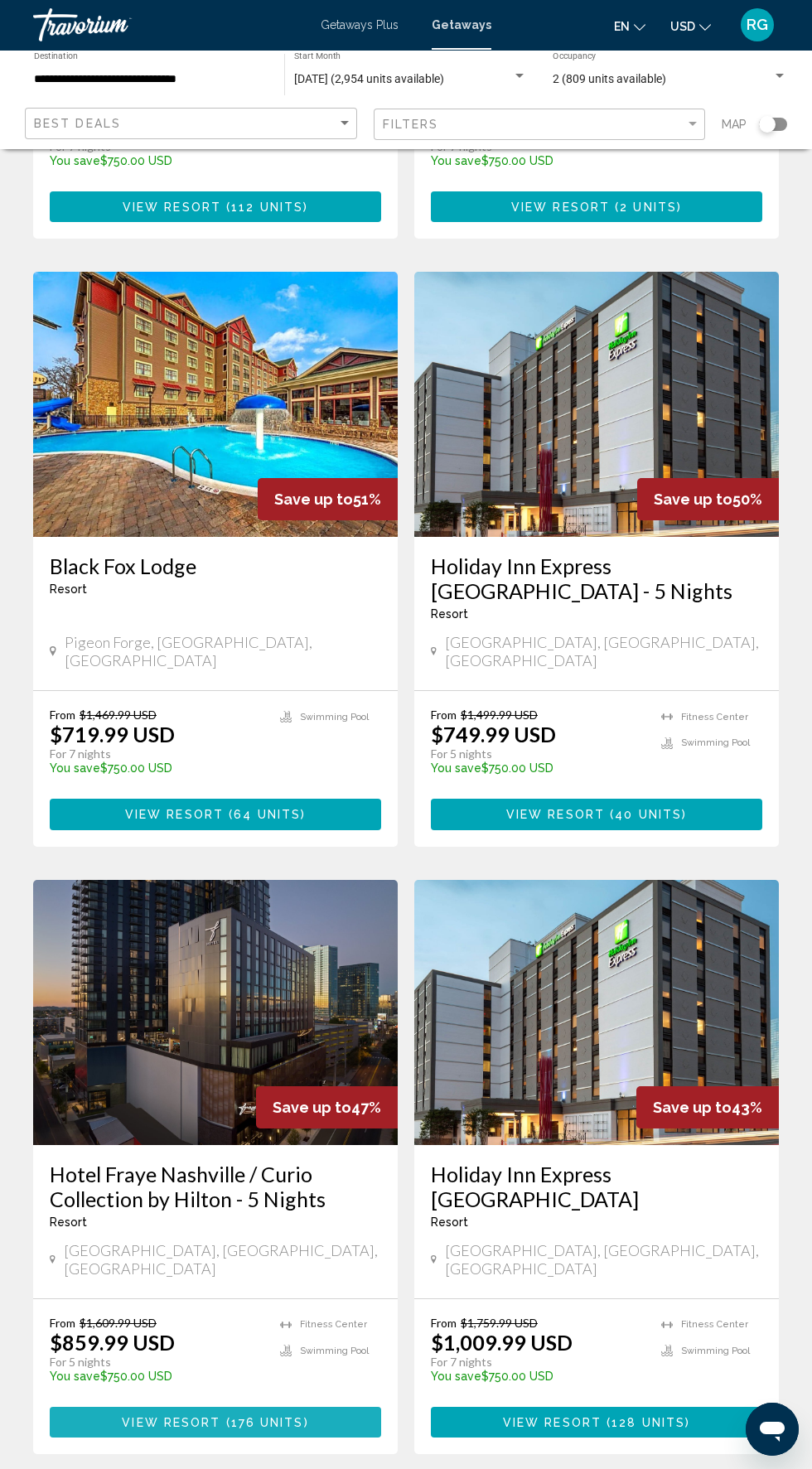
click at [304, 1417] on span "( 176 units )" at bounding box center [264, 1423] width 88 height 13
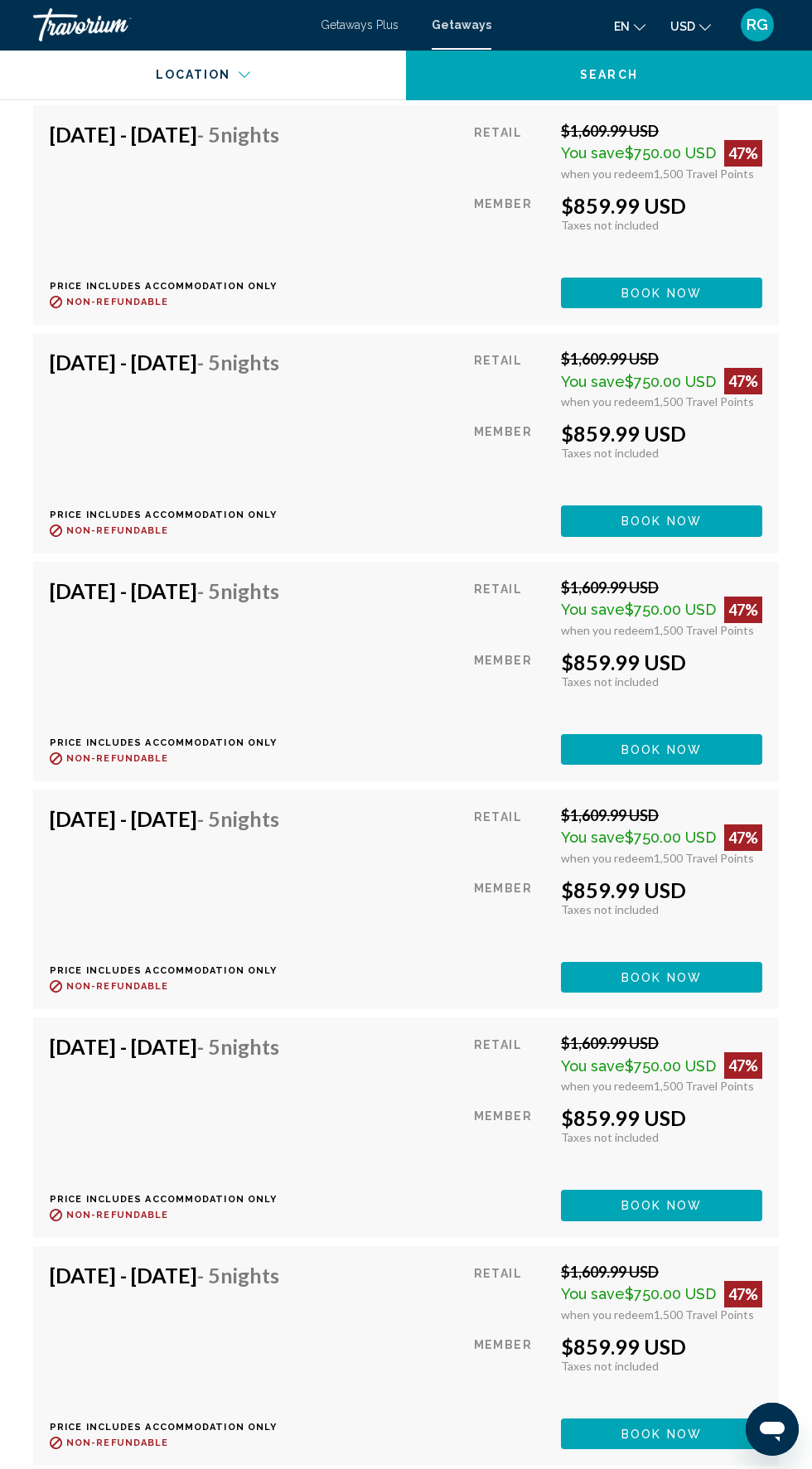
scroll to position [3569, 0]
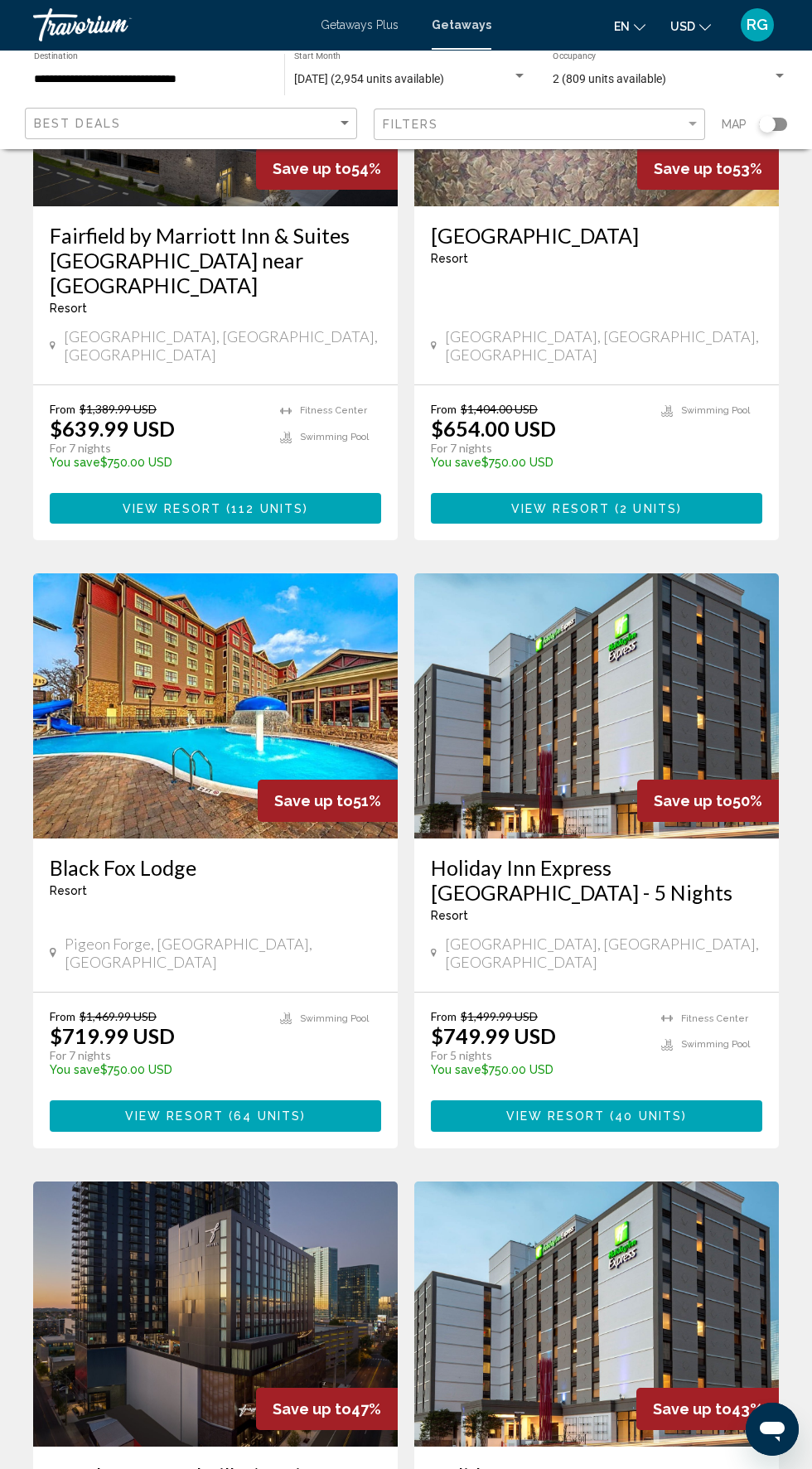
scroll to position [2407, 0]
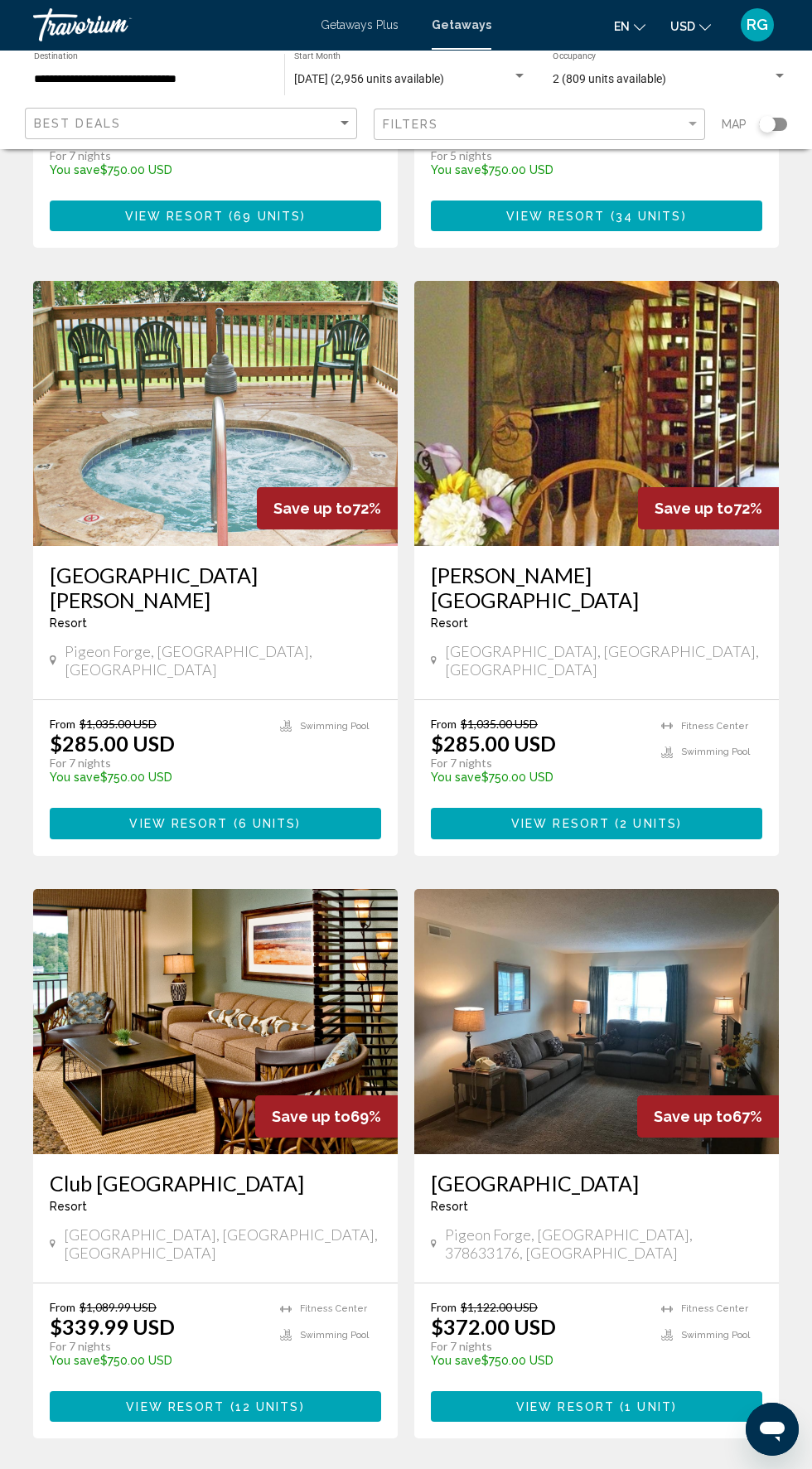
scroll to position [2407, 0]
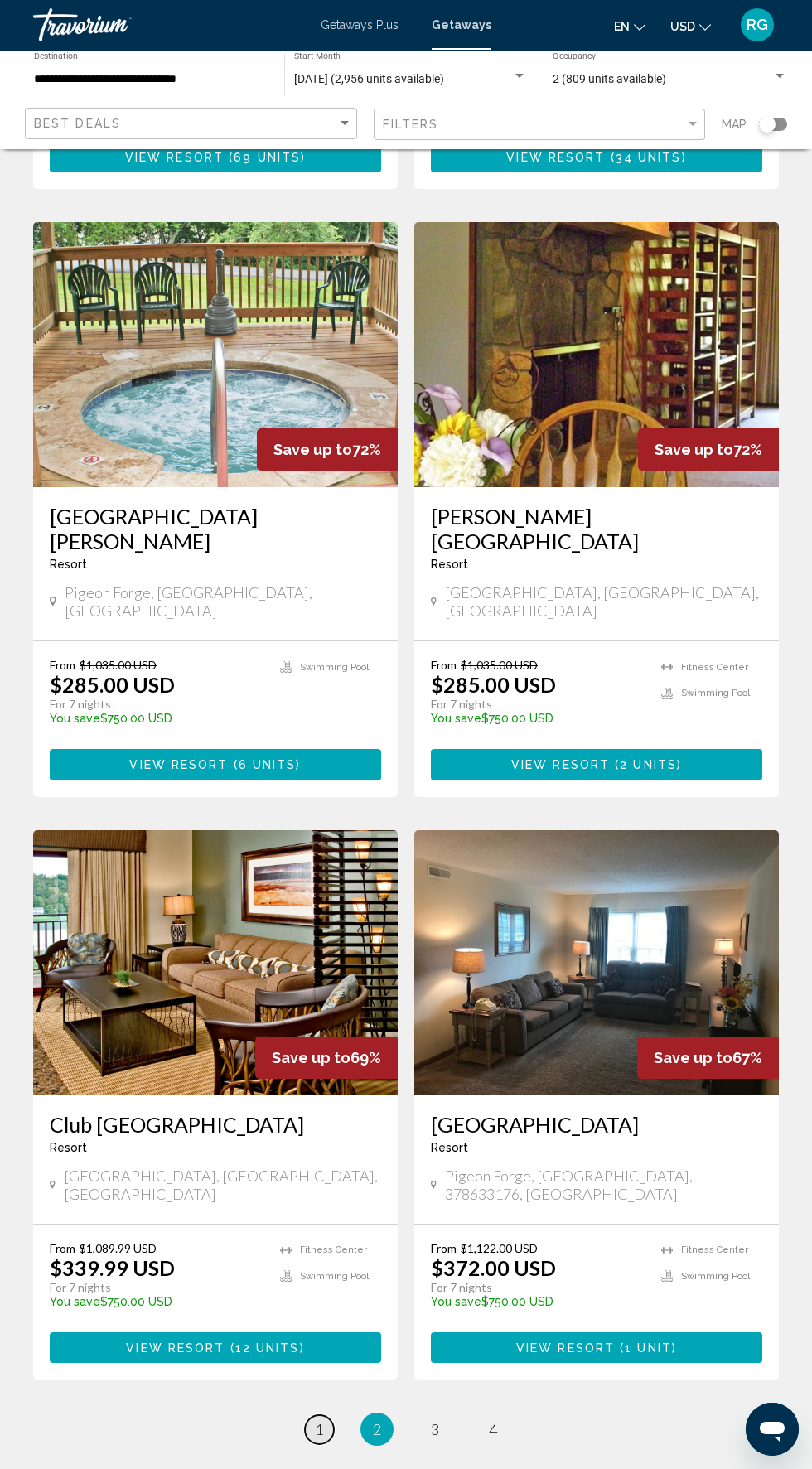
click at [329, 1416] on link "page 1" at bounding box center [319, 1430] width 29 height 29
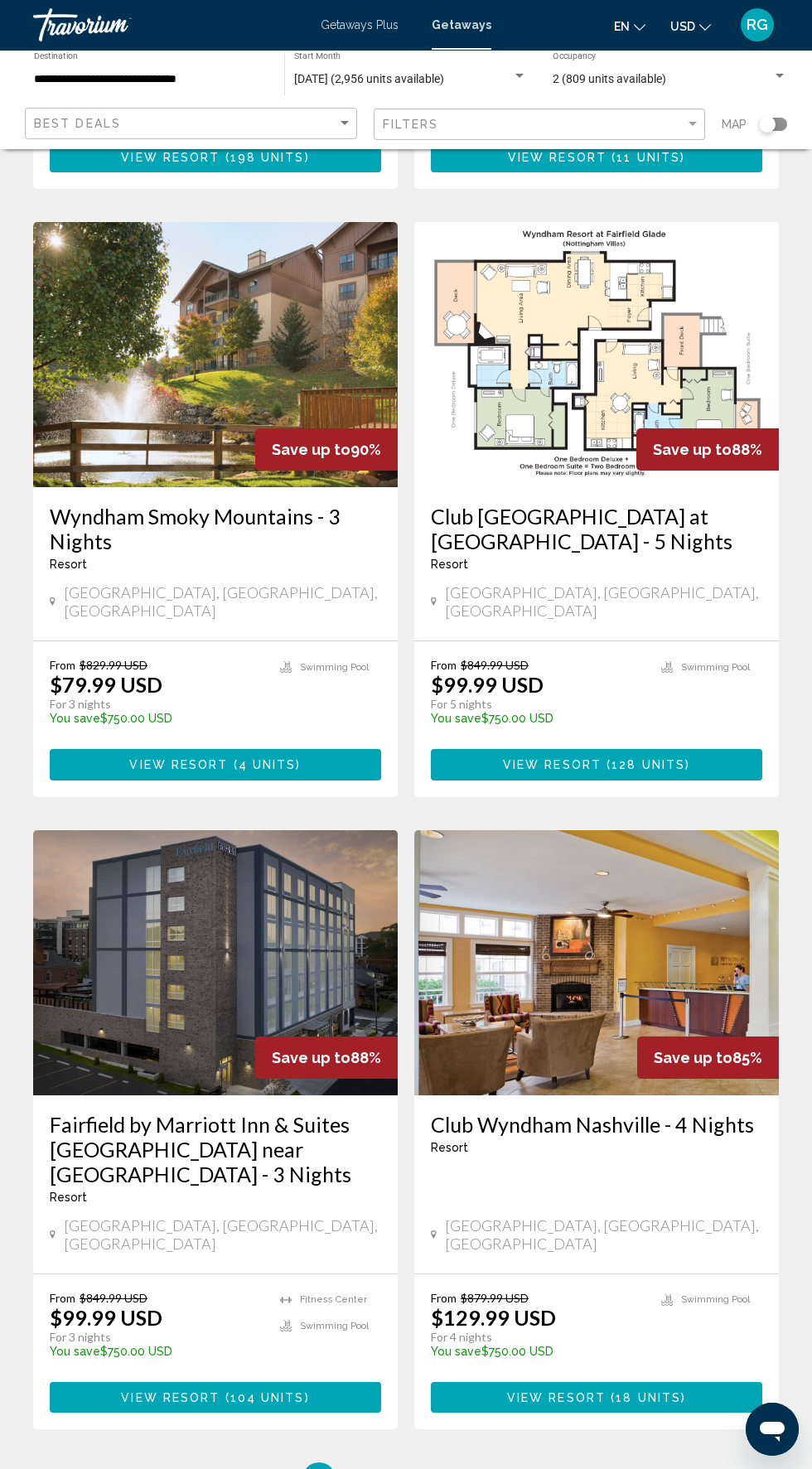
scroll to position [2432, 0]
click at [424, 1465] on link "page 3" at bounding box center [435, 1479] width 29 height 29
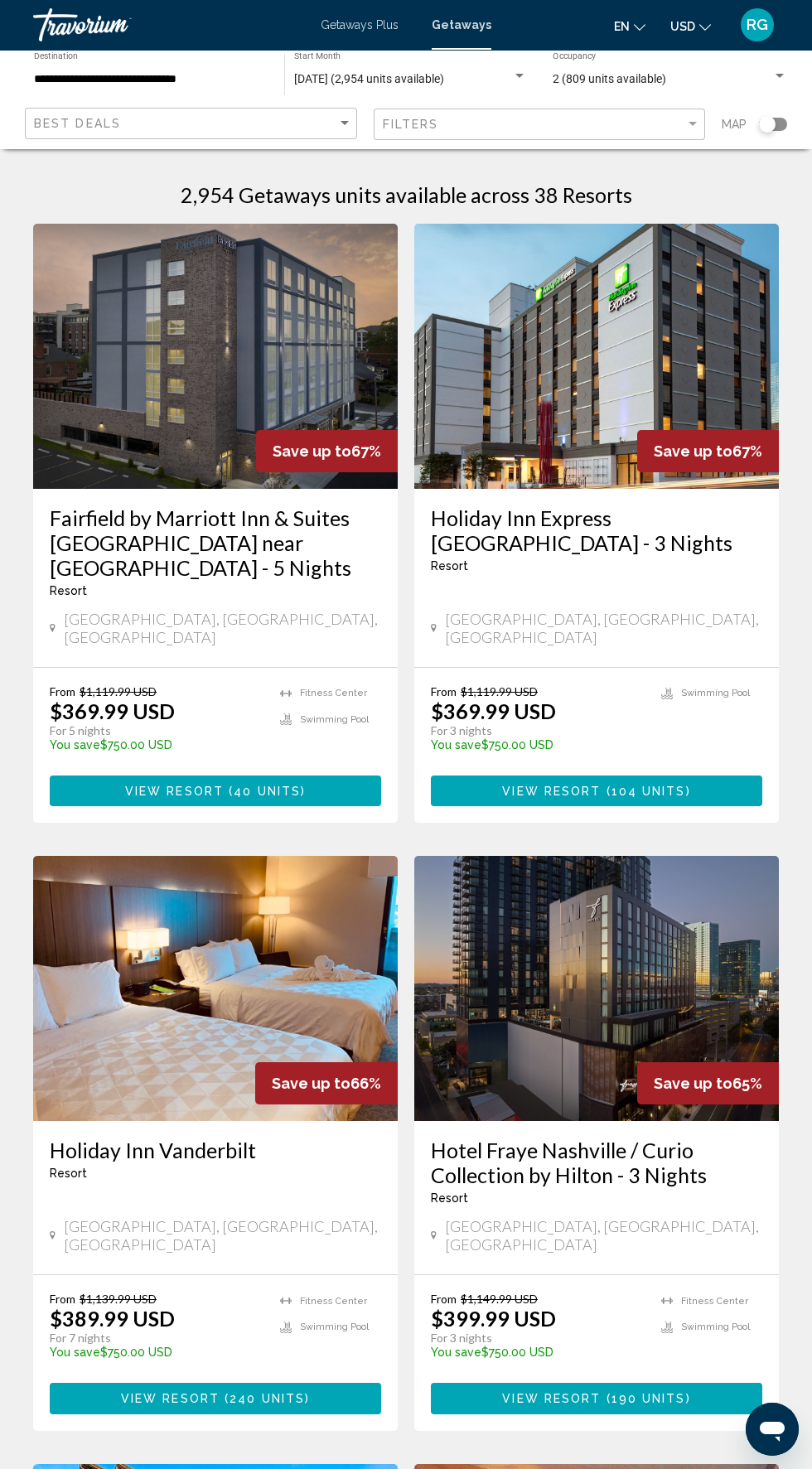
click at [305, 776] on button "View Resort ( 40 units )" at bounding box center [215, 791] width 331 height 31
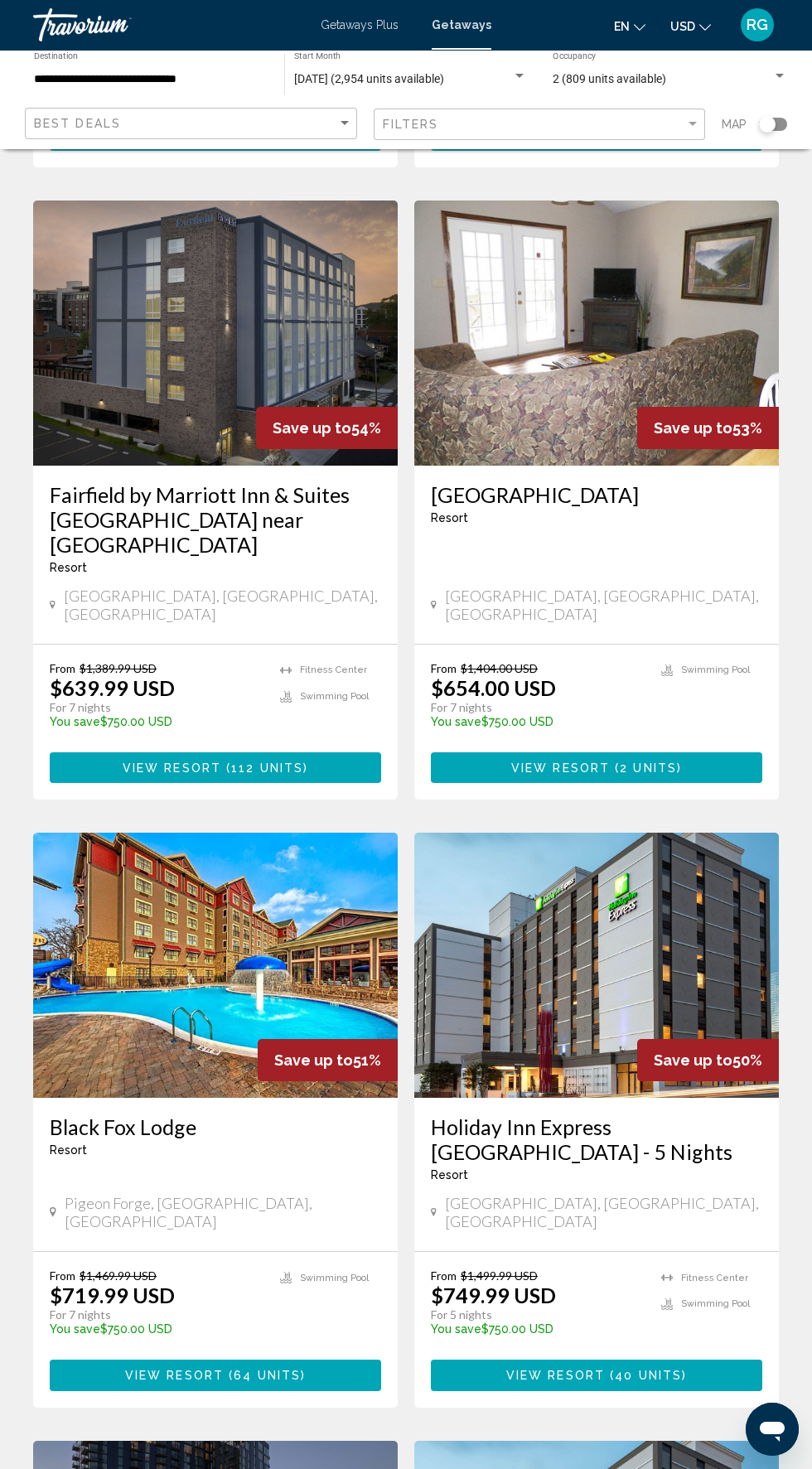
scroll to position [2407, 0]
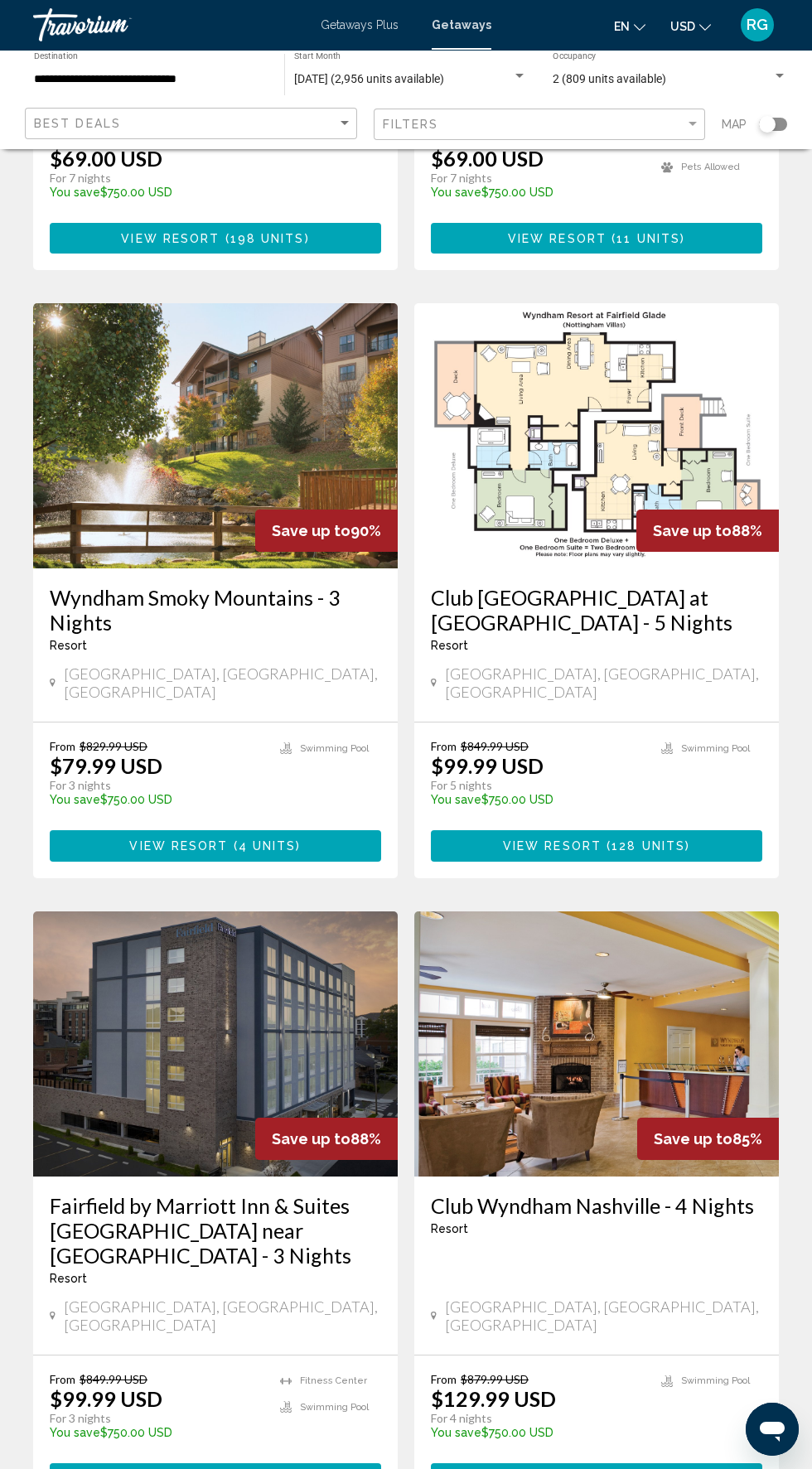
scroll to position [2432, 0]
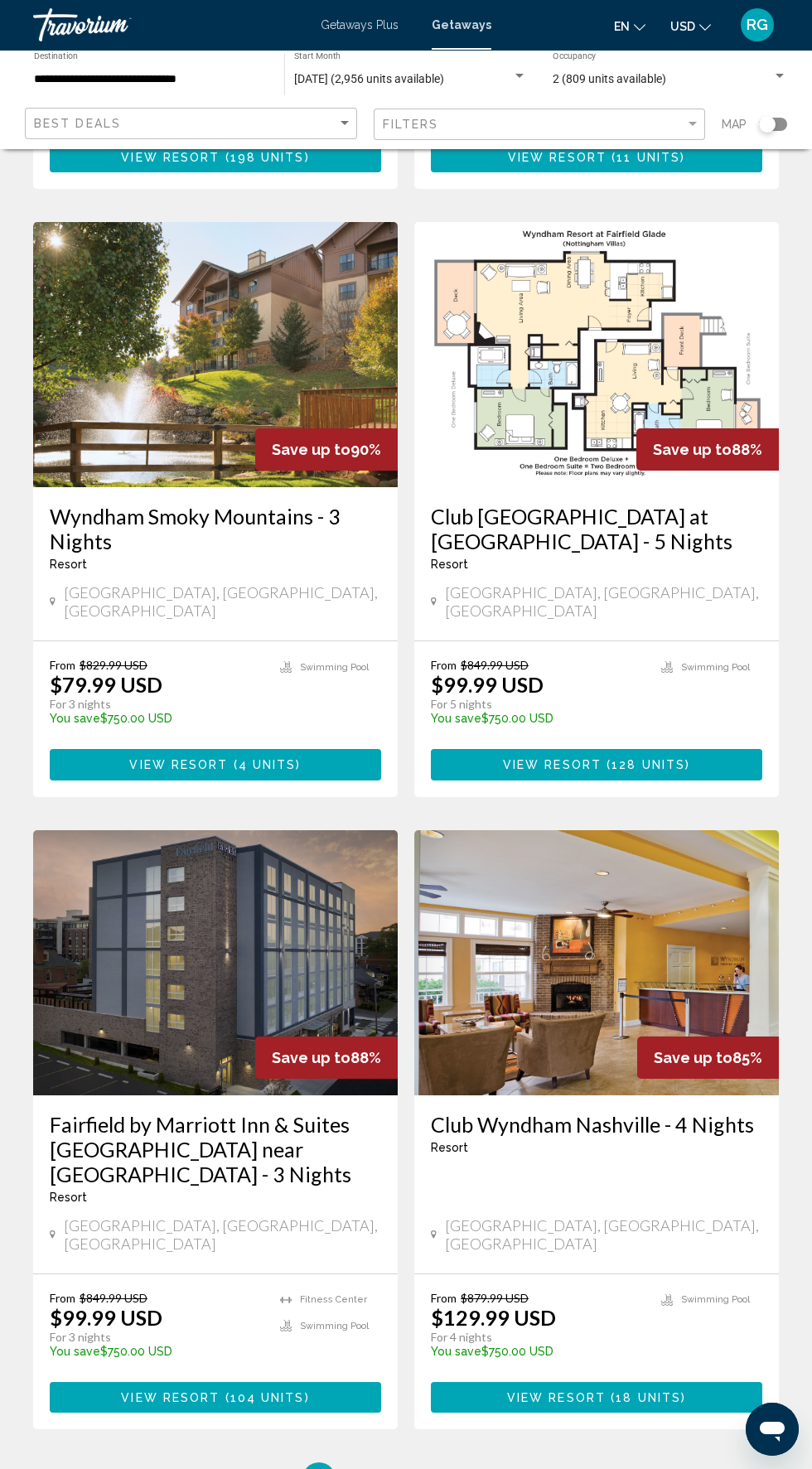
click at [682, 927] on img "Main content" at bounding box center [596, 963] width 364 height 265
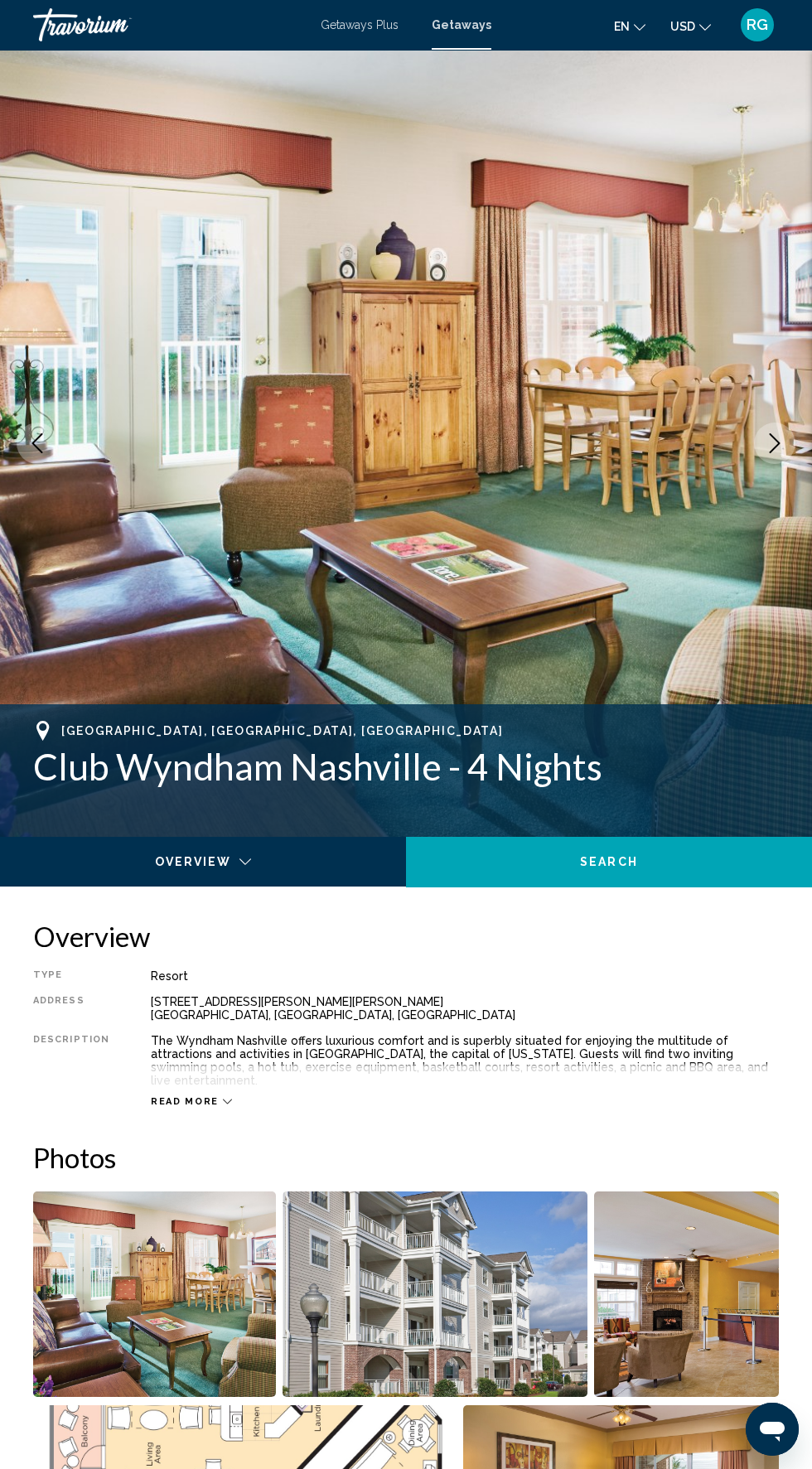
click at [775, 443] on icon "Next image" at bounding box center [774, 443] width 20 height 20
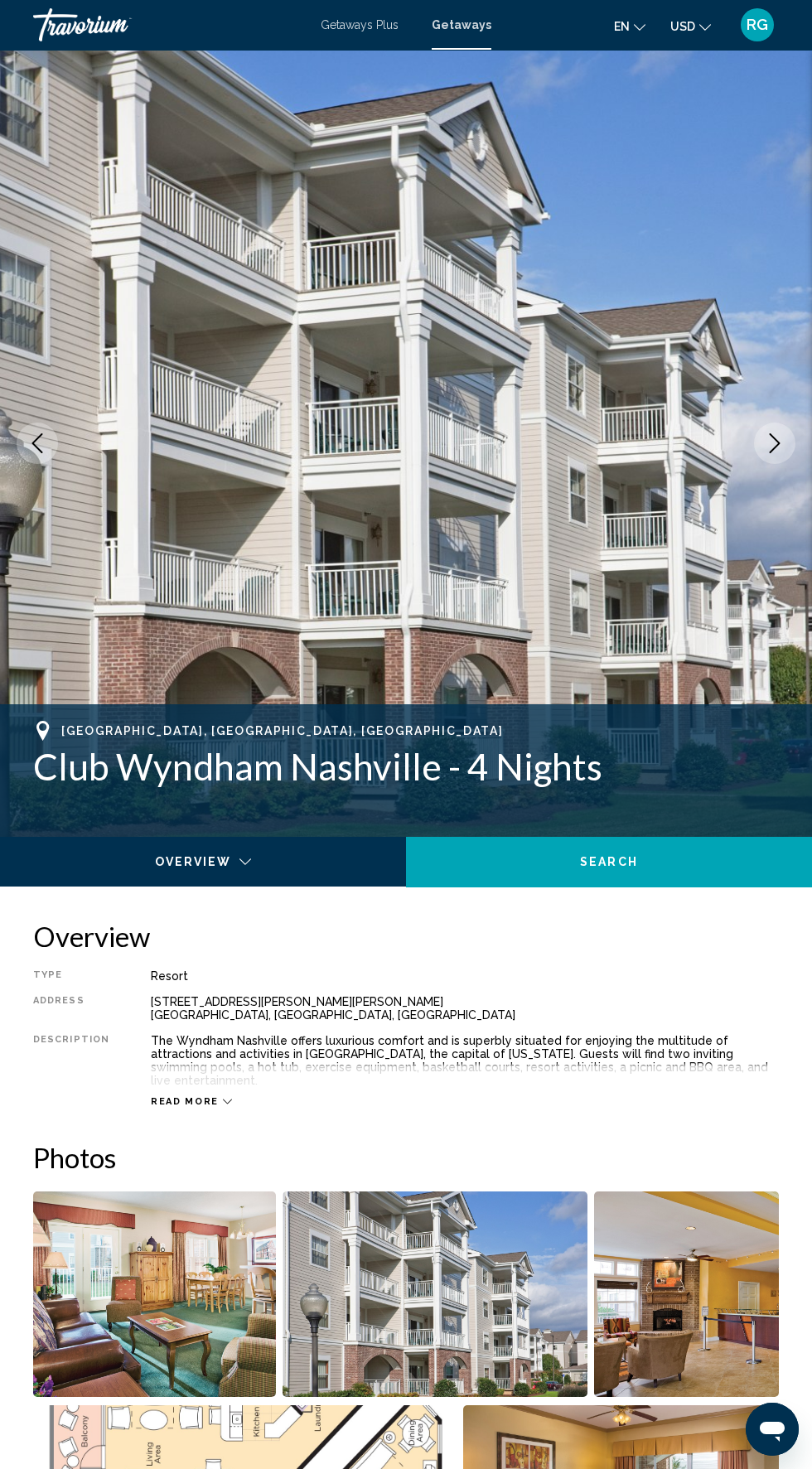
click at [775, 443] on icon "Next image" at bounding box center [774, 443] width 20 height 20
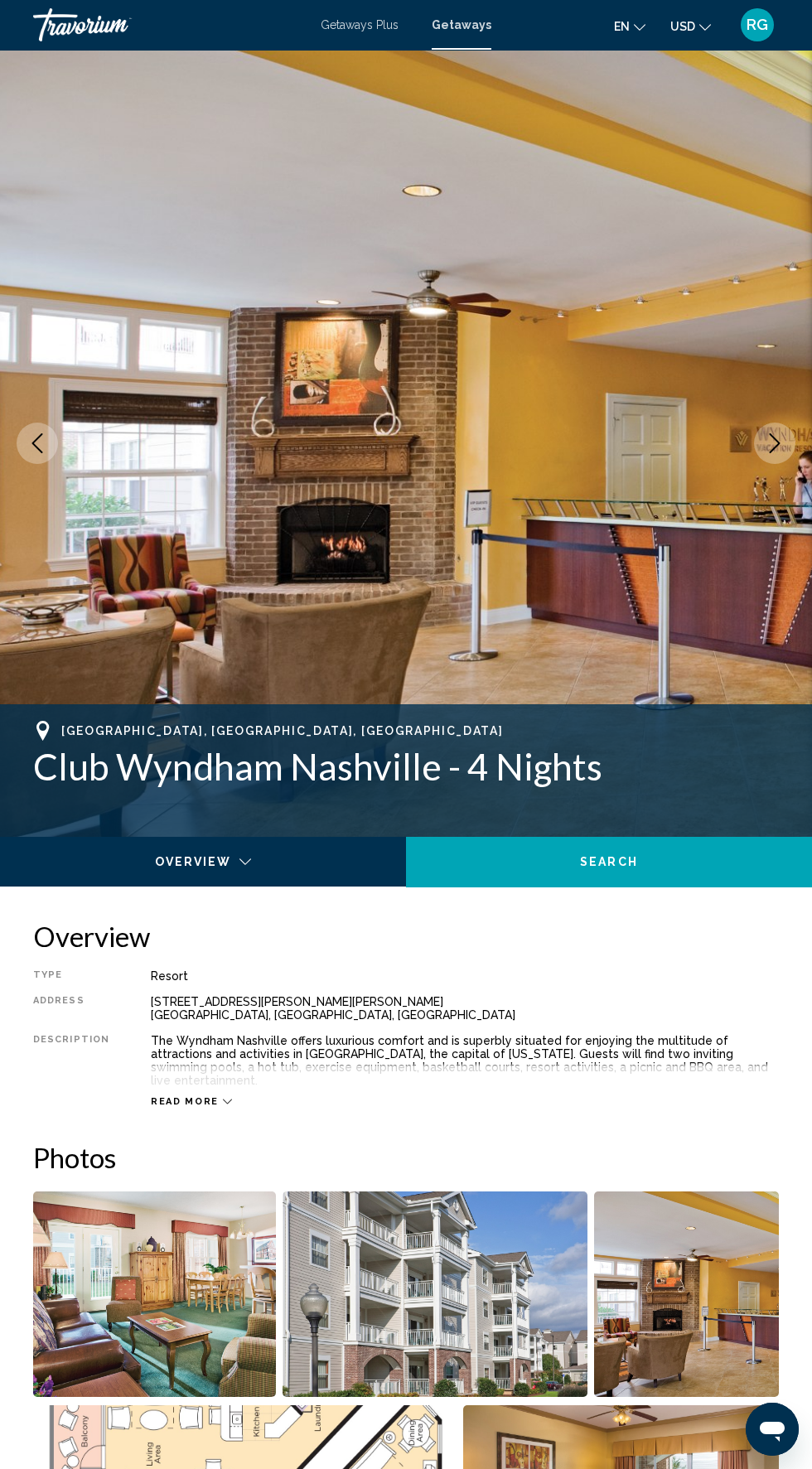
click at [774, 441] on icon "Next image" at bounding box center [774, 443] width 20 height 20
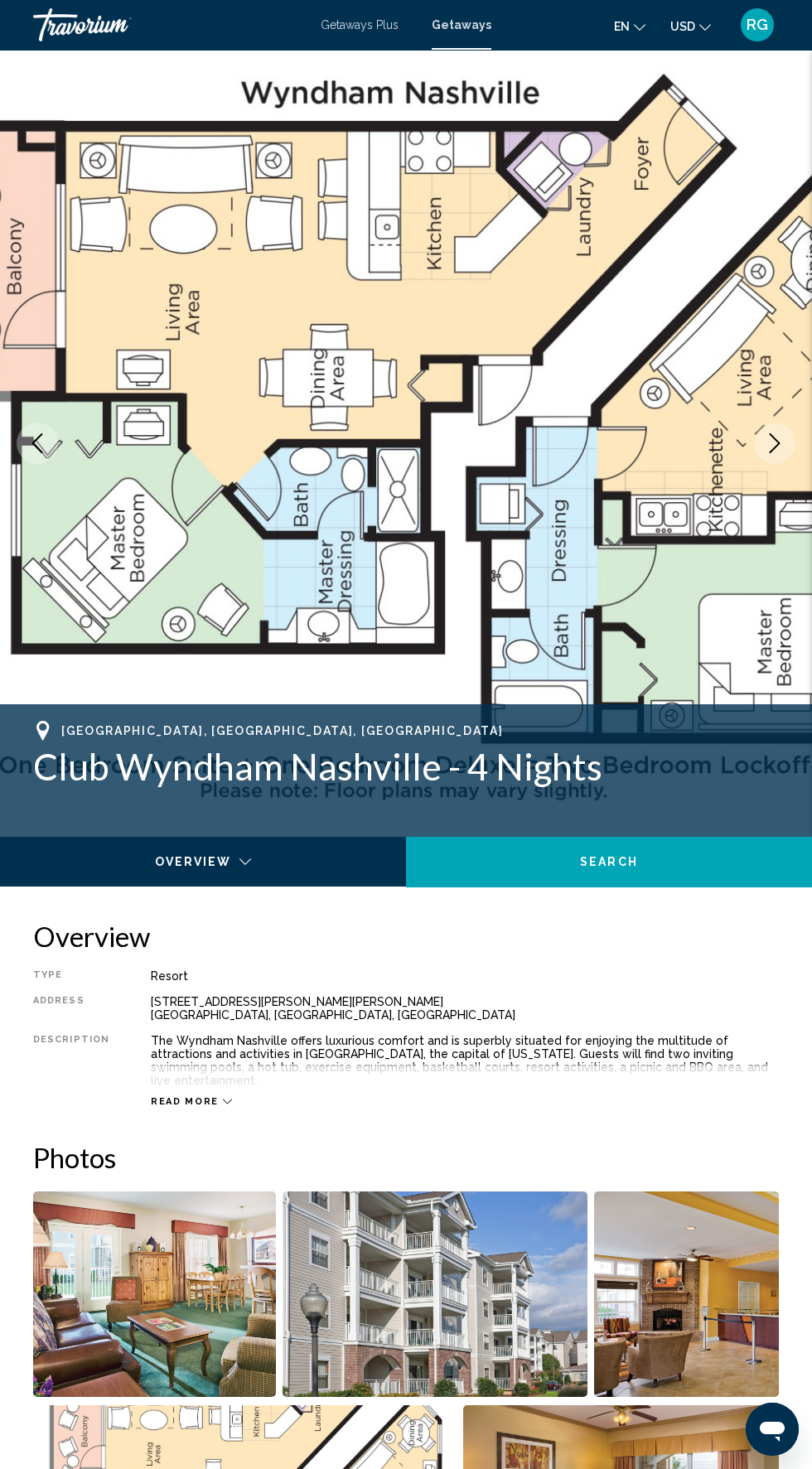
click at [772, 444] on icon "Next image" at bounding box center [774, 443] width 20 height 20
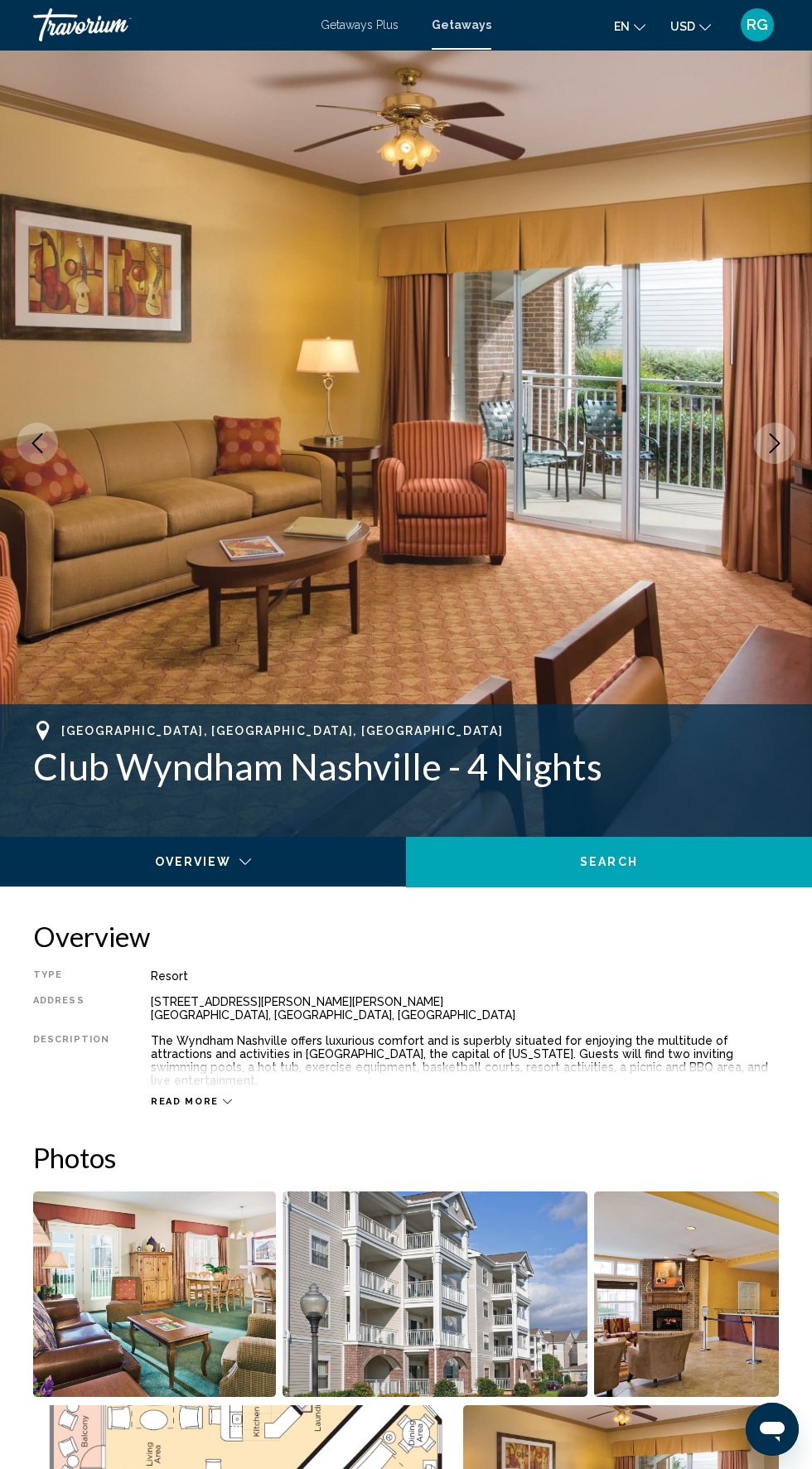
click at [772, 447] on icon "Next image" at bounding box center [774, 443] width 20 height 20
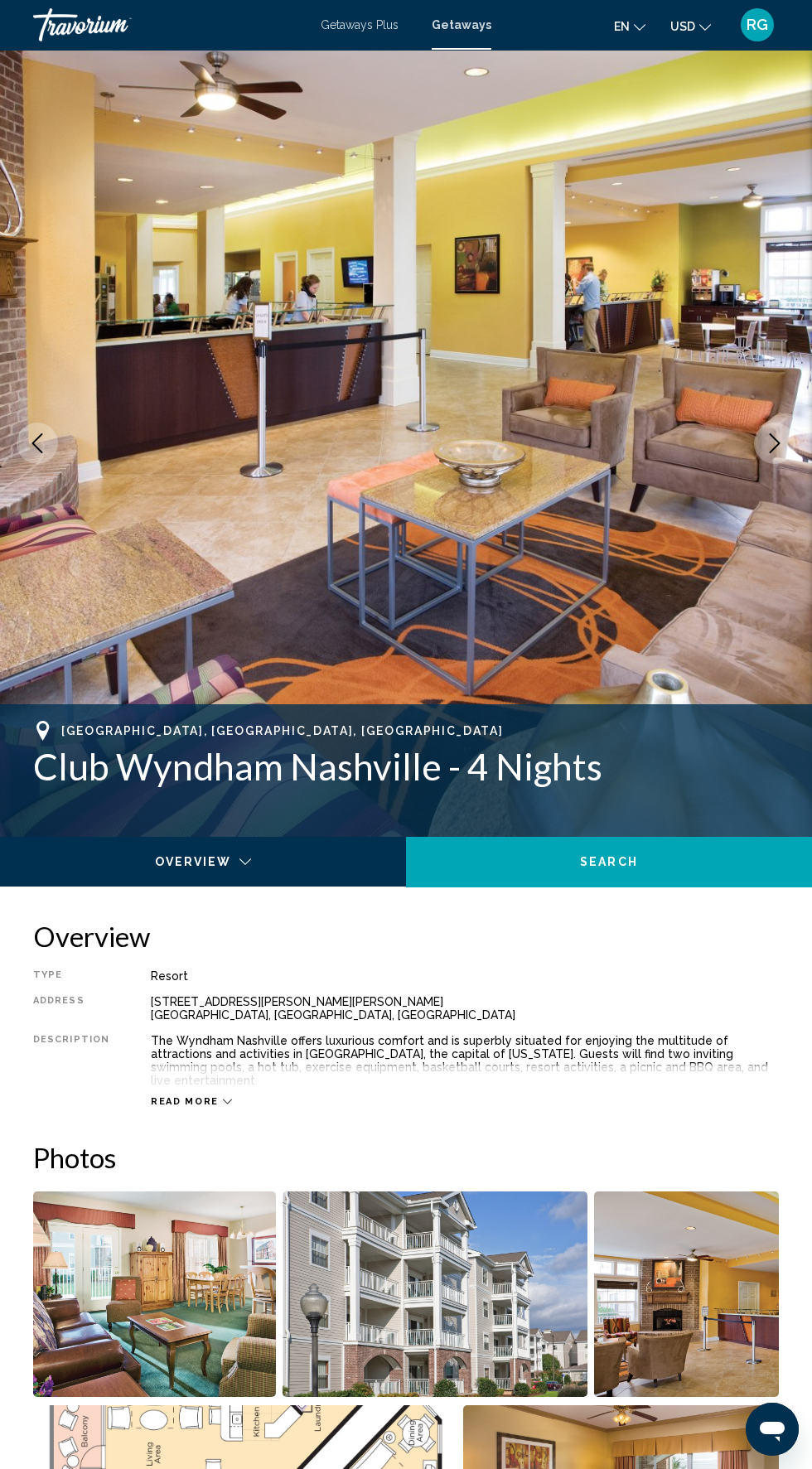
click at [774, 443] on icon "Next image" at bounding box center [774, 443] width 20 height 20
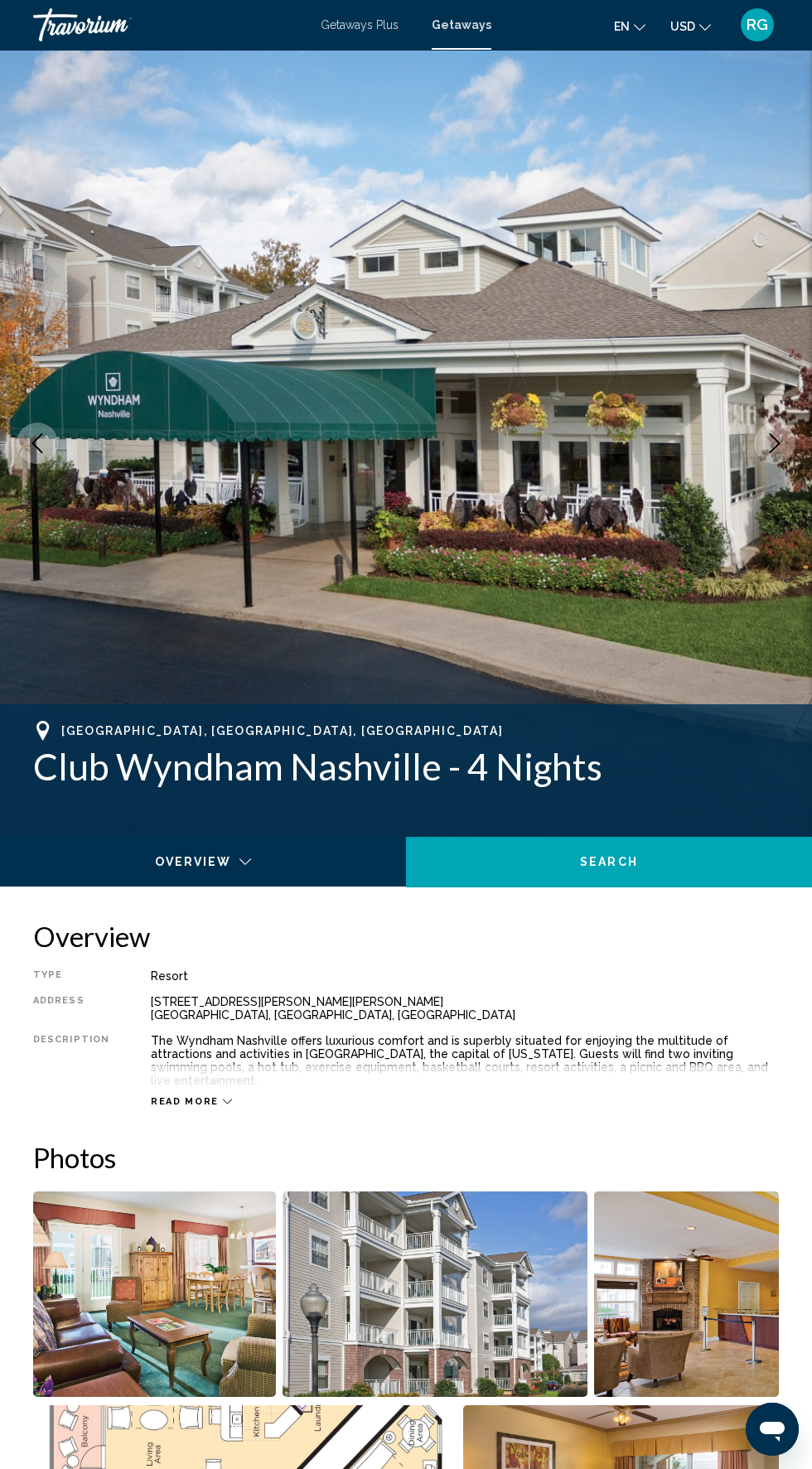
click at [776, 443] on icon "Next image" at bounding box center [774, 443] width 20 height 20
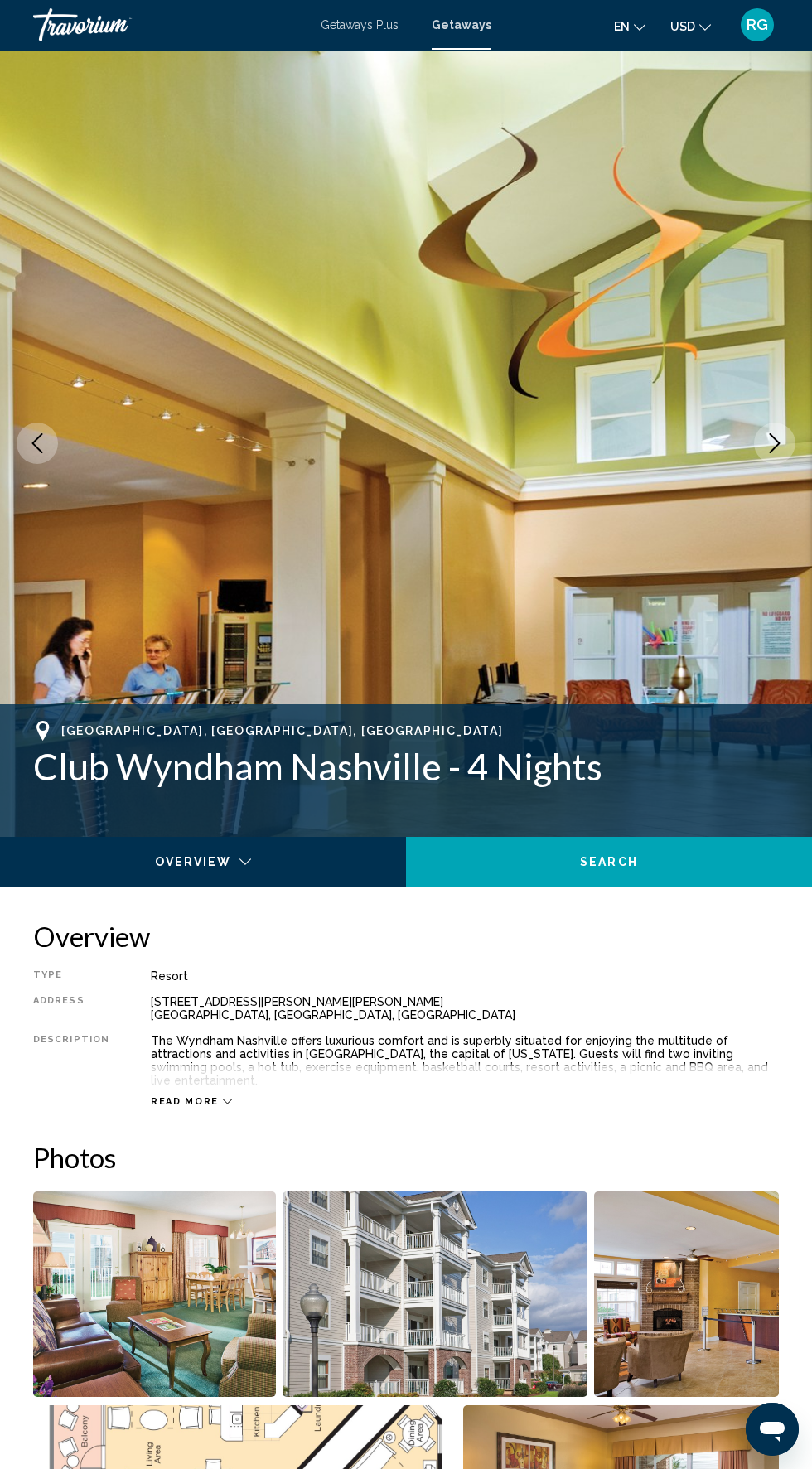
click at [776, 448] on icon "Next image" at bounding box center [774, 443] width 10 height 20
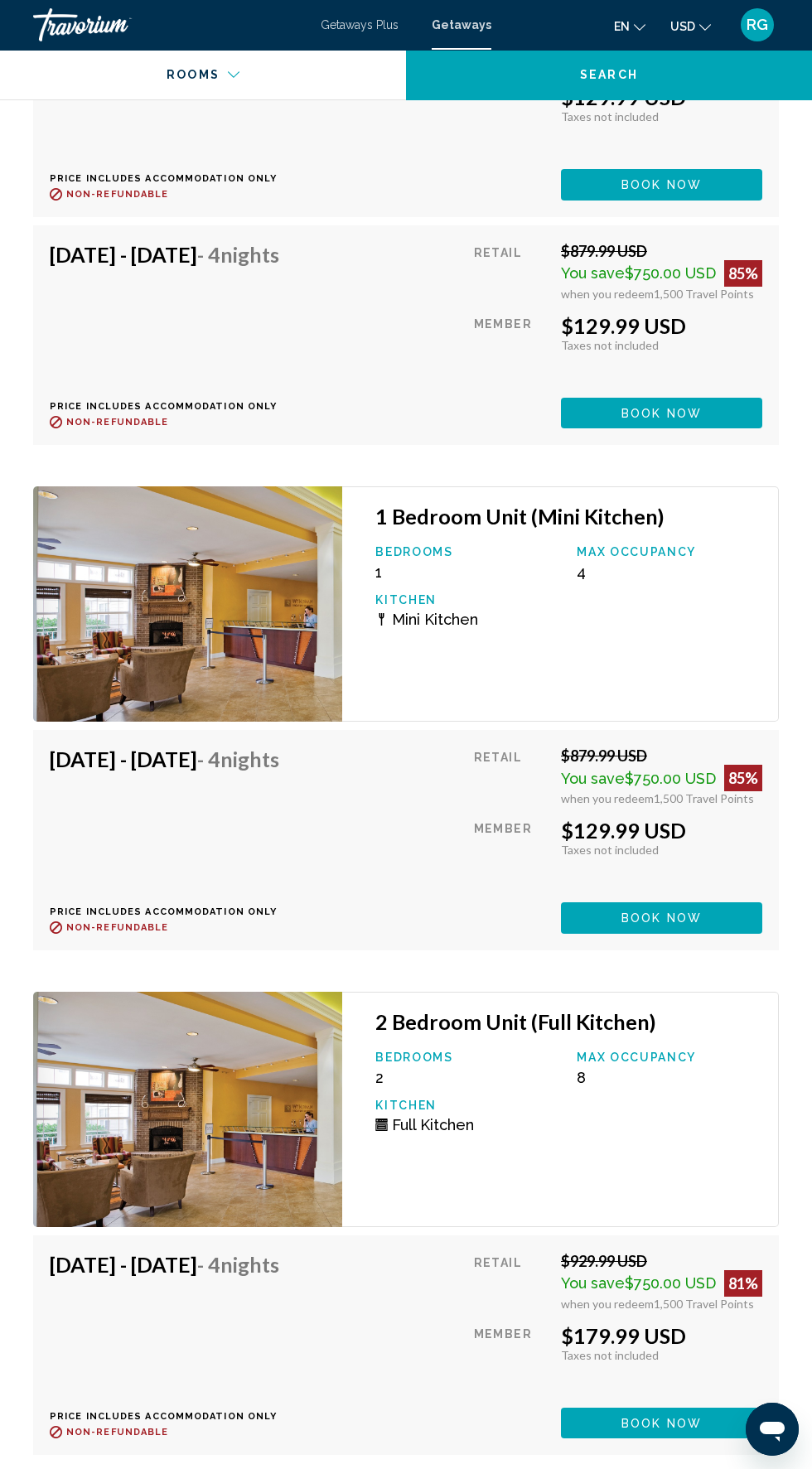
scroll to position [4282, 0]
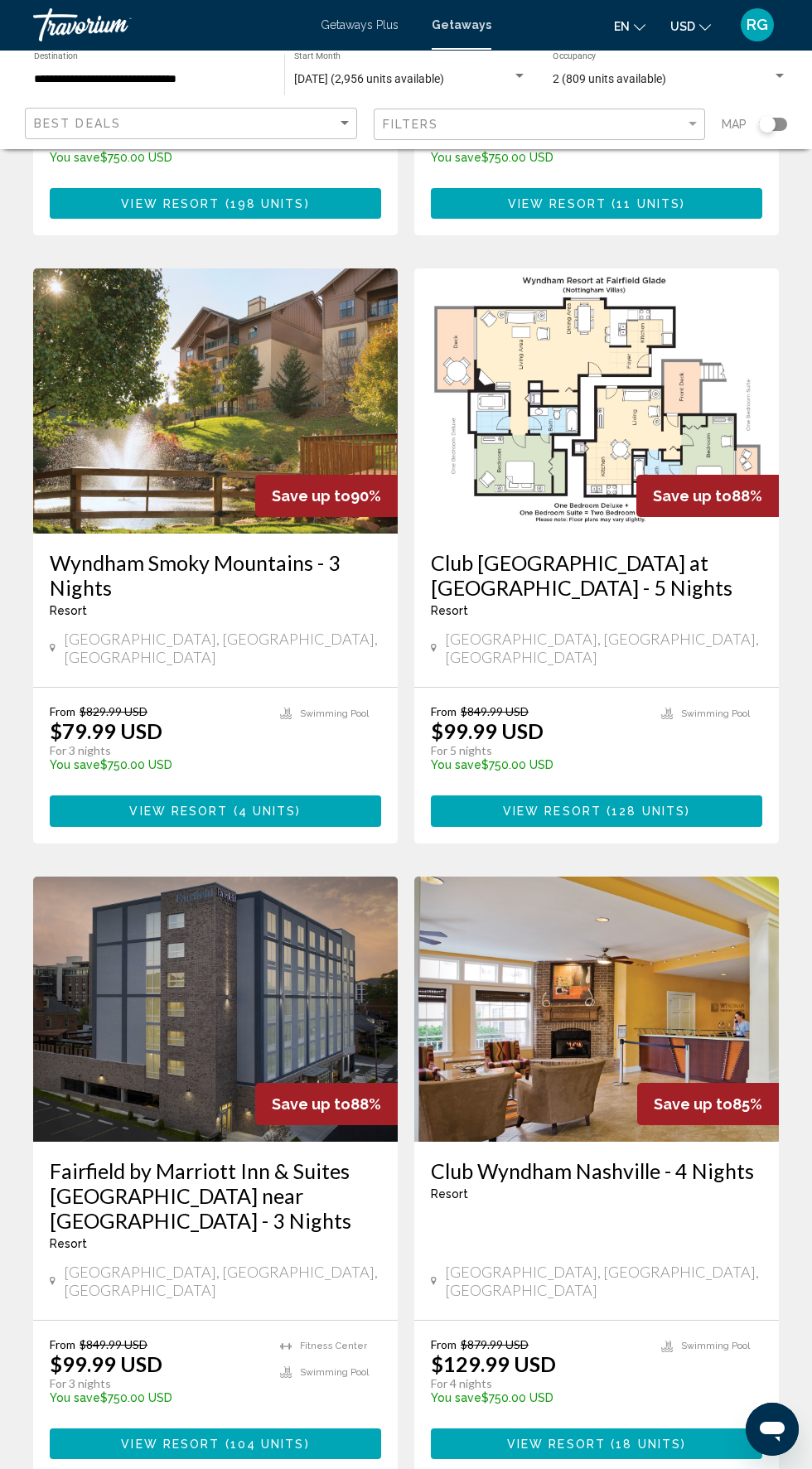
scroll to position [2432, 0]
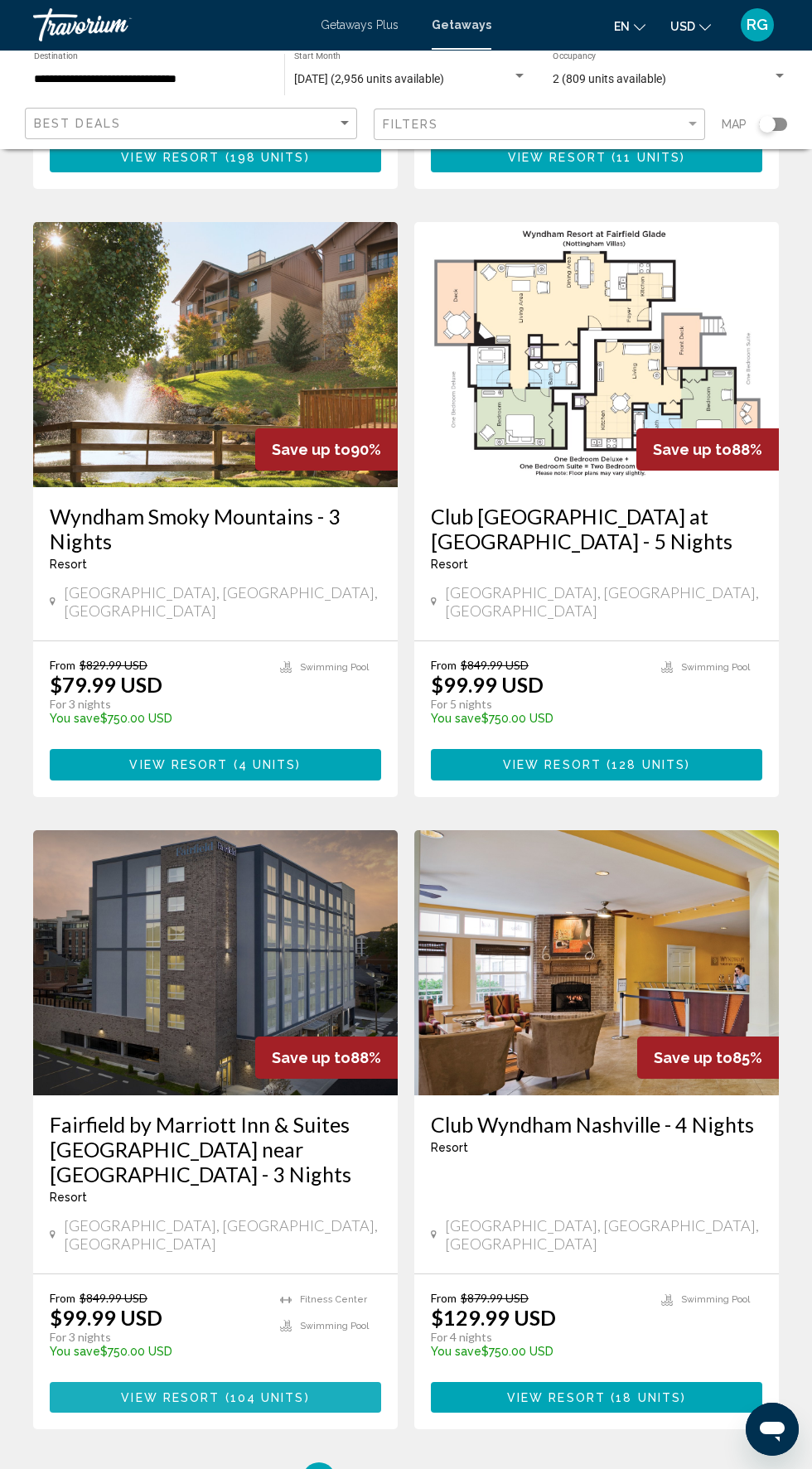
click at [323, 1382] on button "View Resort ( 104 units )" at bounding box center [215, 1397] width 331 height 31
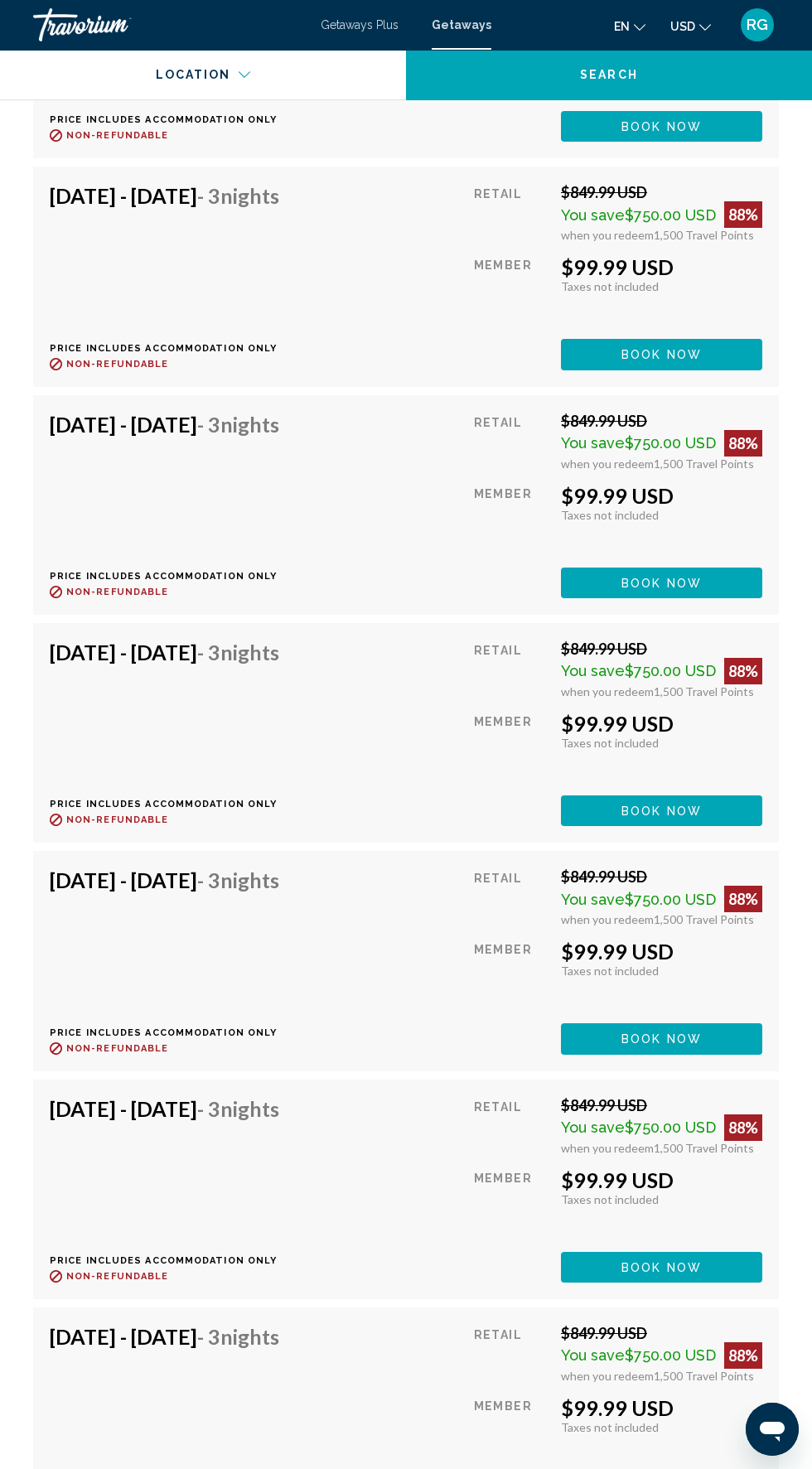
scroll to position [3773, 0]
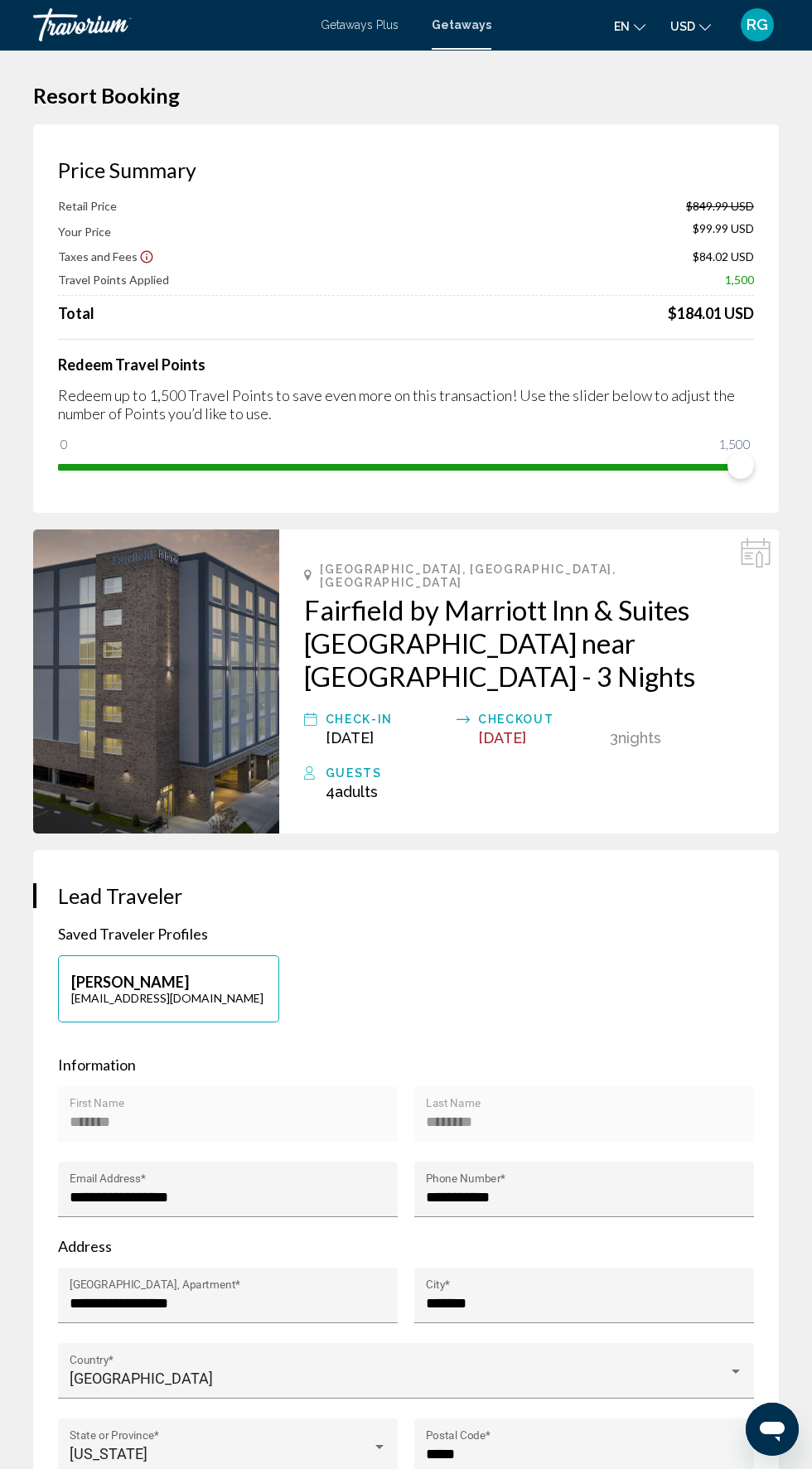
click at [763, 22] on span "RG" at bounding box center [757, 24] width 22 height 16
